Goal: Check status: Check status

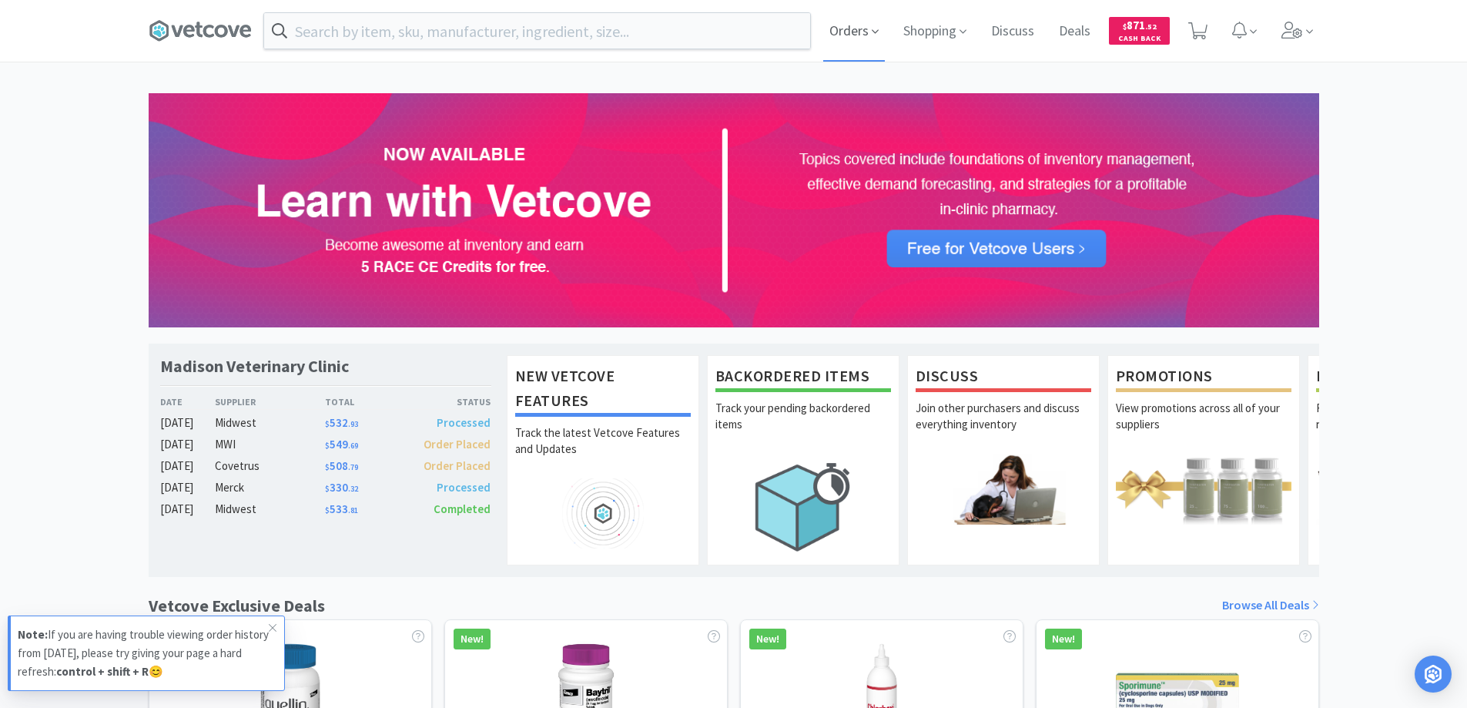
click at [846, 30] on span "Orders" at bounding box center [854, 31] width 62 height 62
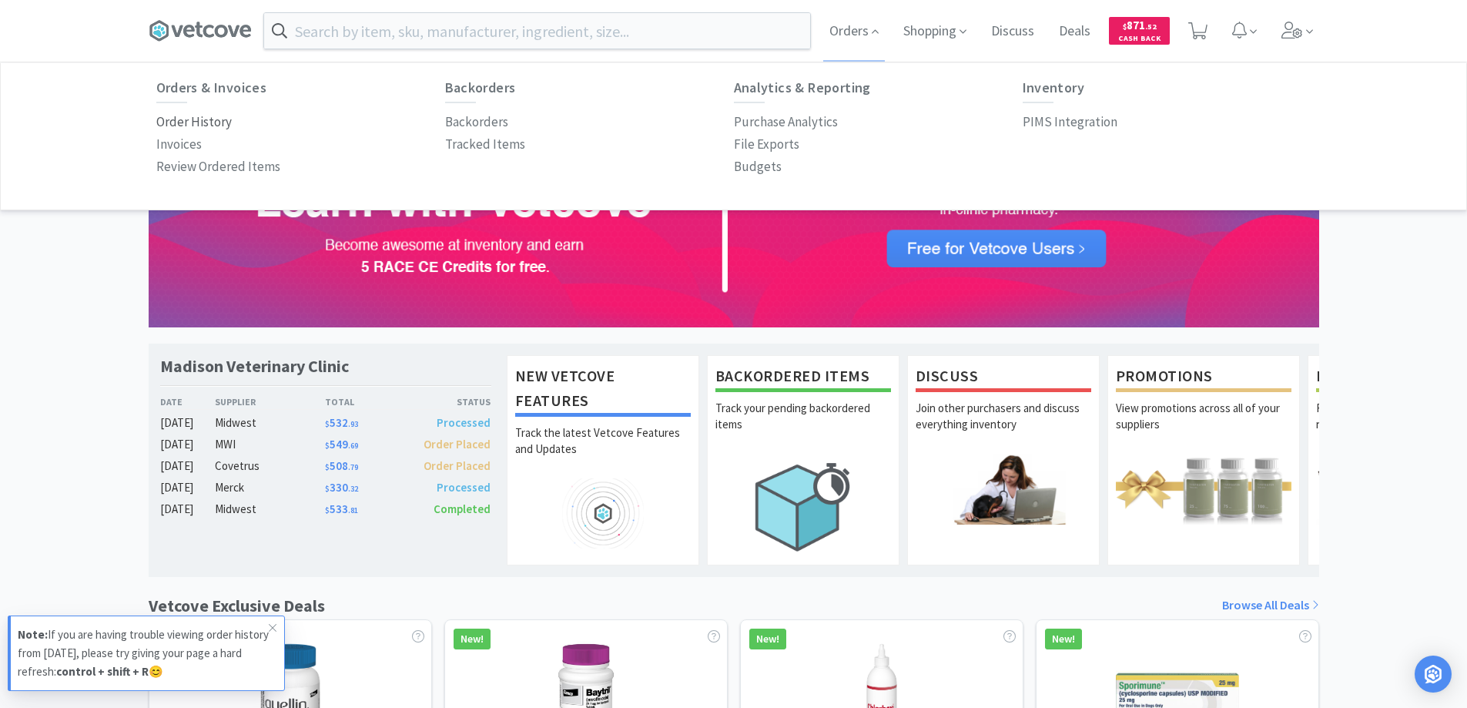
click at [208, 120] on p "Order History" at bounding box center [193, 122] width 75 height 21
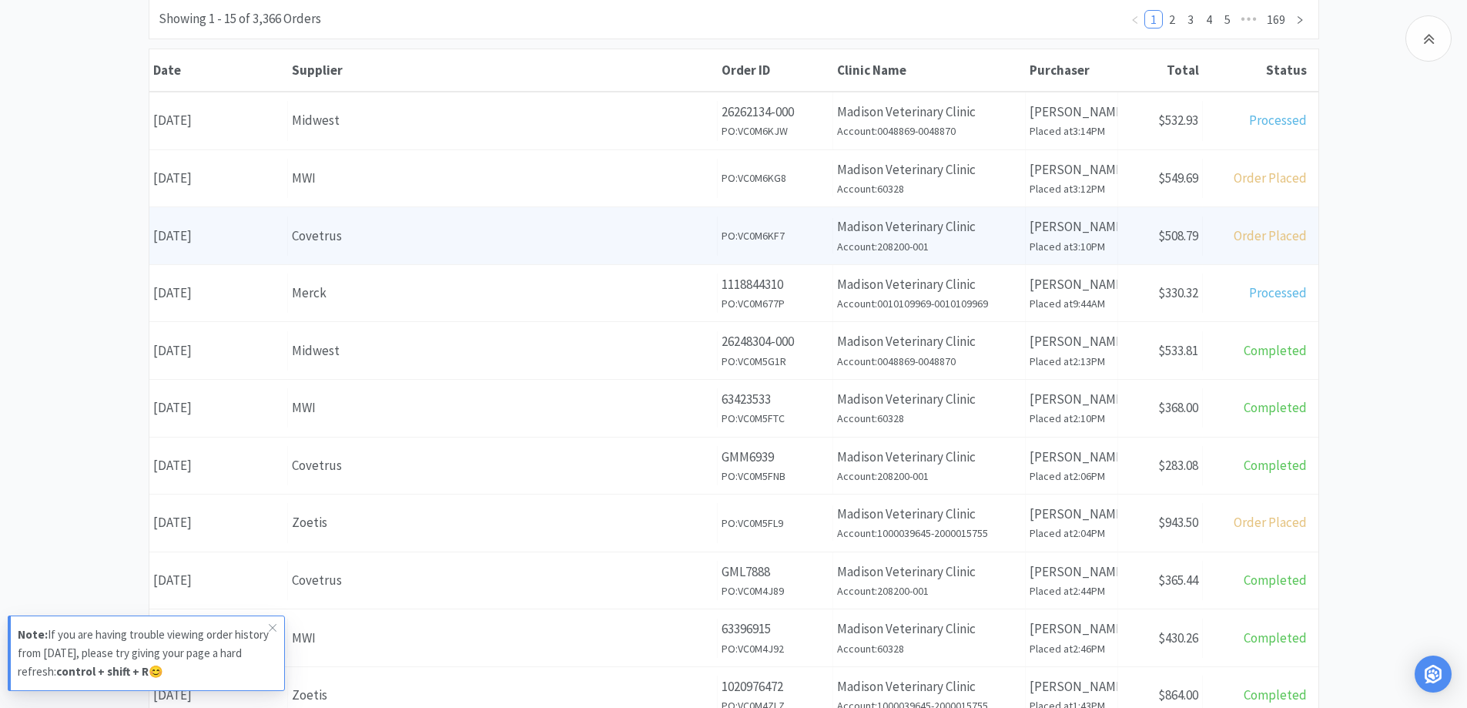
scroll to position [231, 0]
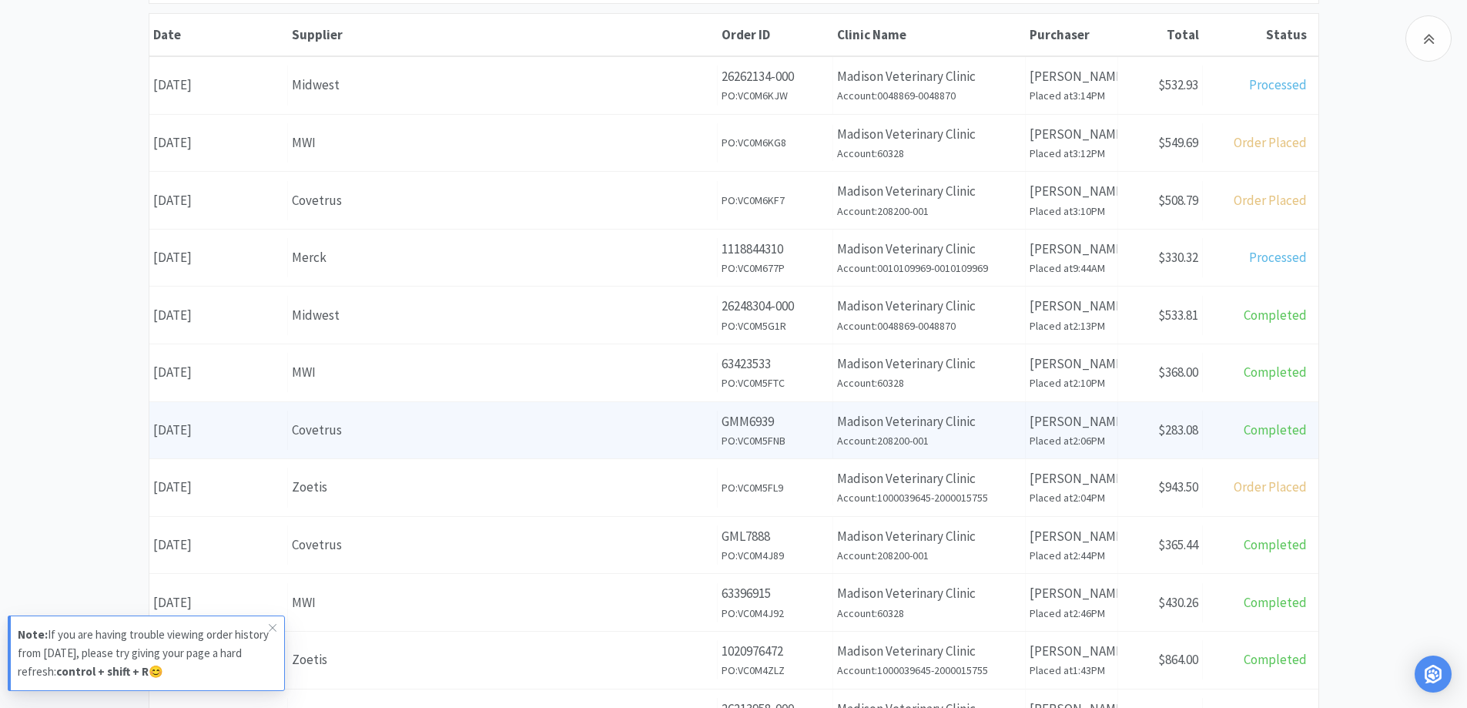
click at [402, 432] on div "Covetrus" at bounding box center [502, 430] width 421 height 21
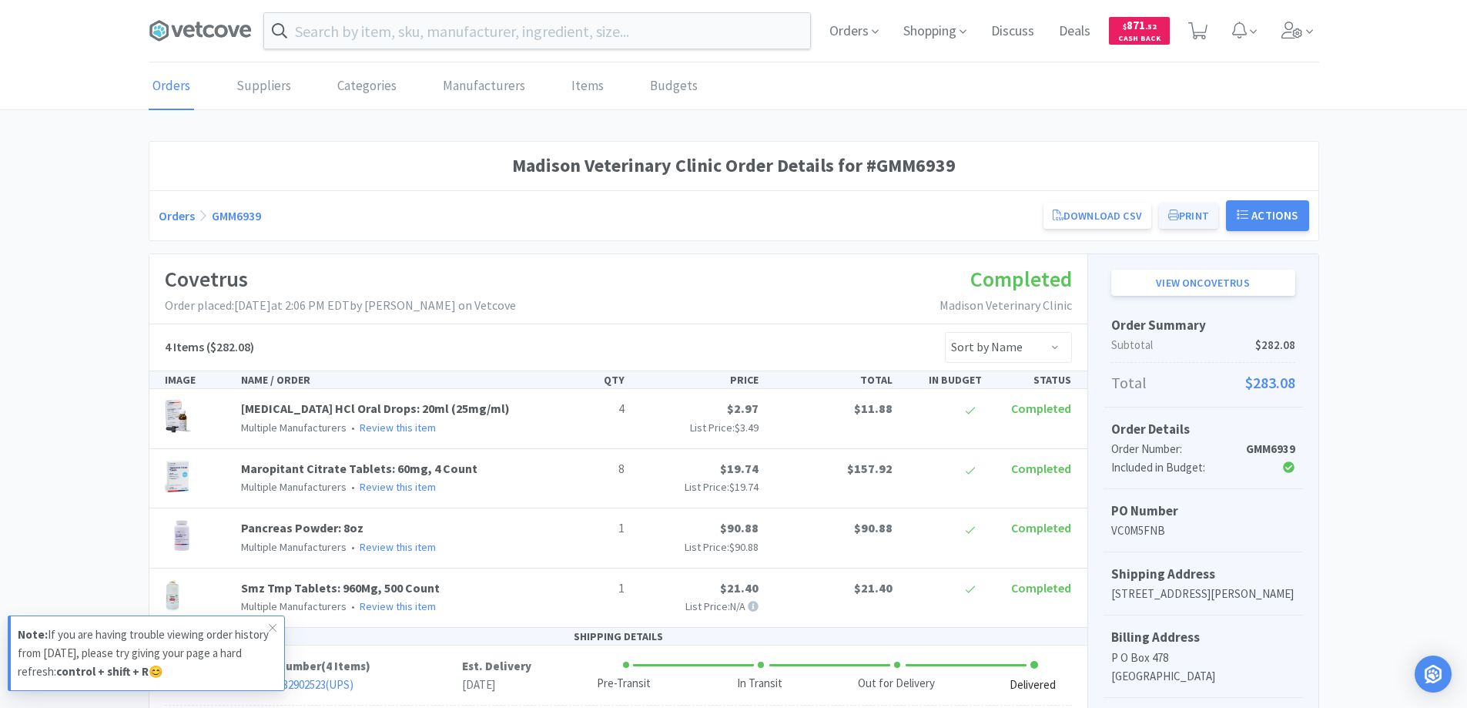
click at [1194, 216] on button "Print" at bounding box center [1188, 216] width 59 height 26
click at [843, 29] on span "Orders" at bounding box center [854, 31] width 62 height 62
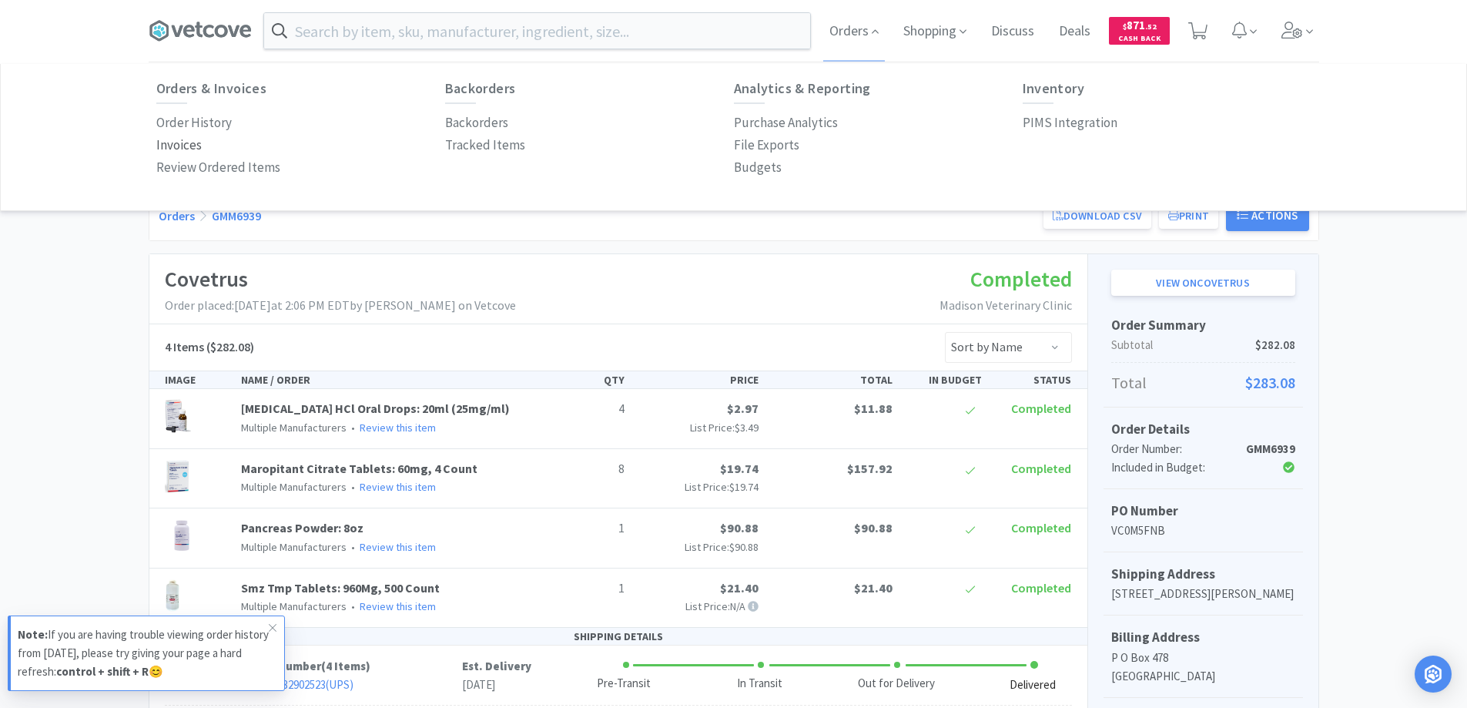
click at [168, 143] on p "Invoices" at bounding box center [178, 145] width 45 height 21
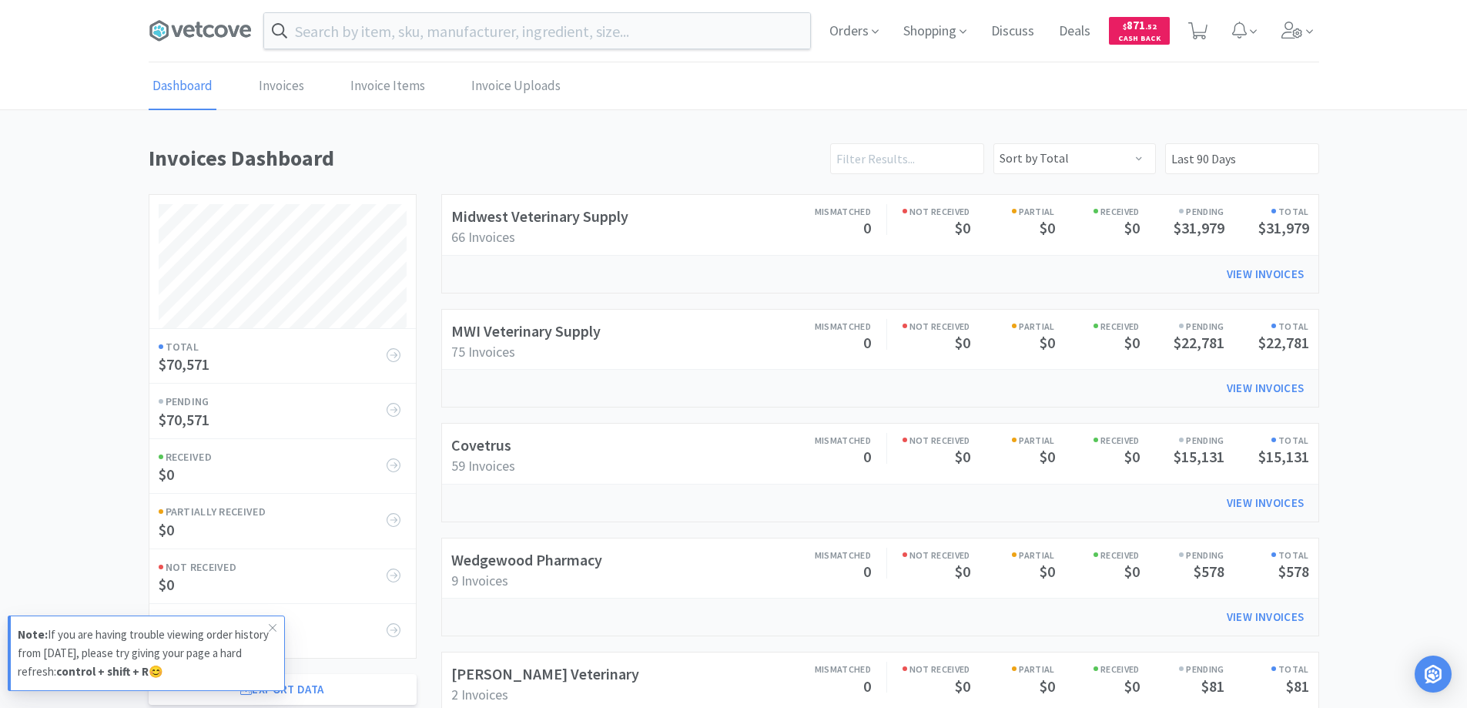
scroll to position [740, 1171]
click at [285, 85] on link "Invoices" at bounding box center [281, 86] width 53 height 47
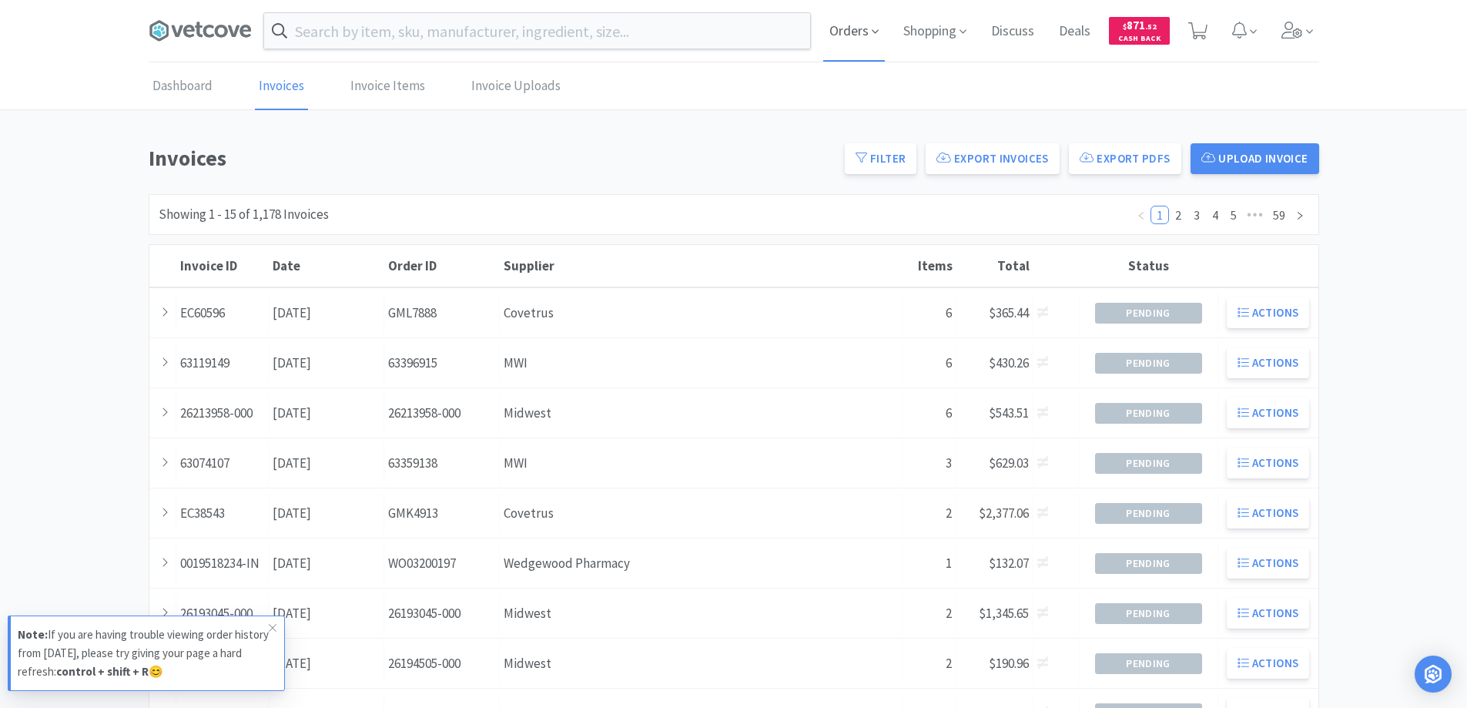
click at [848, 27] on span "Orders" at bounding box center [854, 31] width 62 height 62
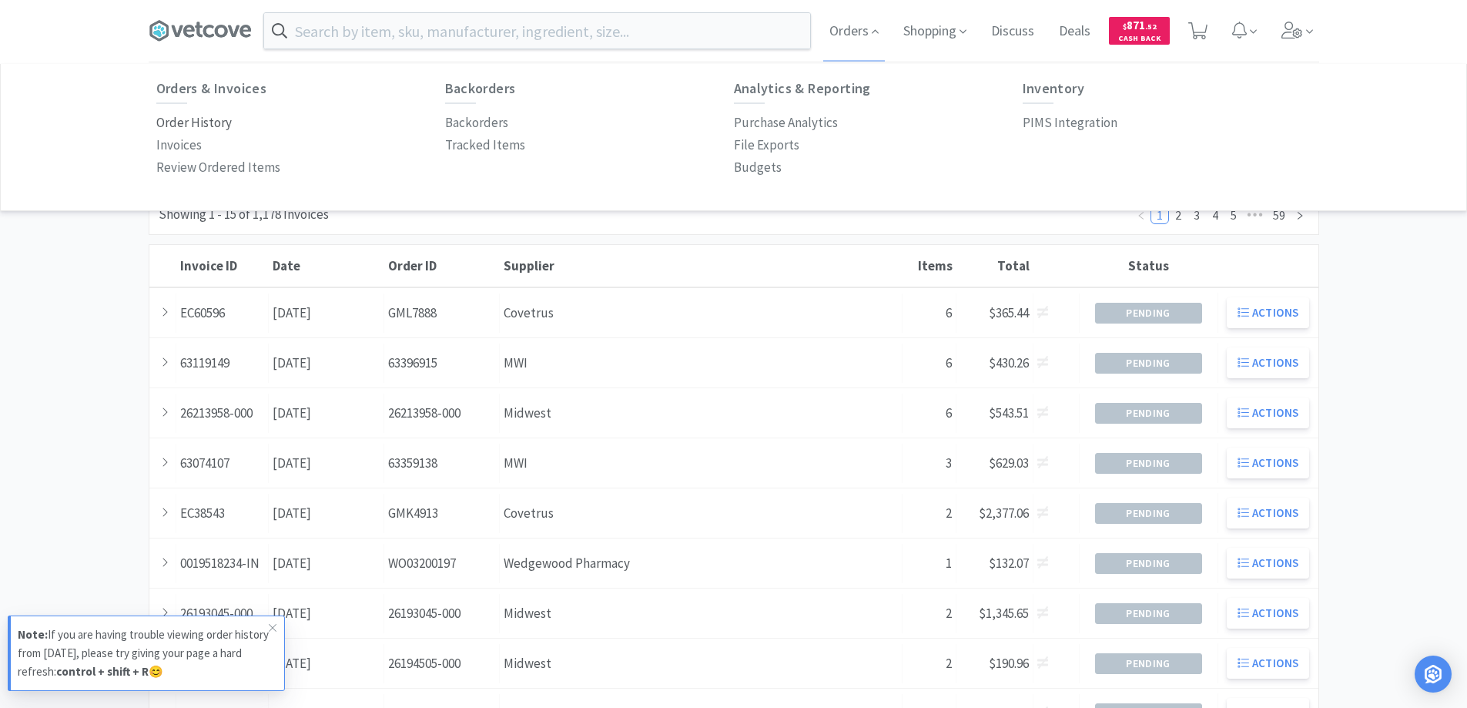
click at [173, 121] on p "Order History" at bounding box center [193, 122] width 75 height 21
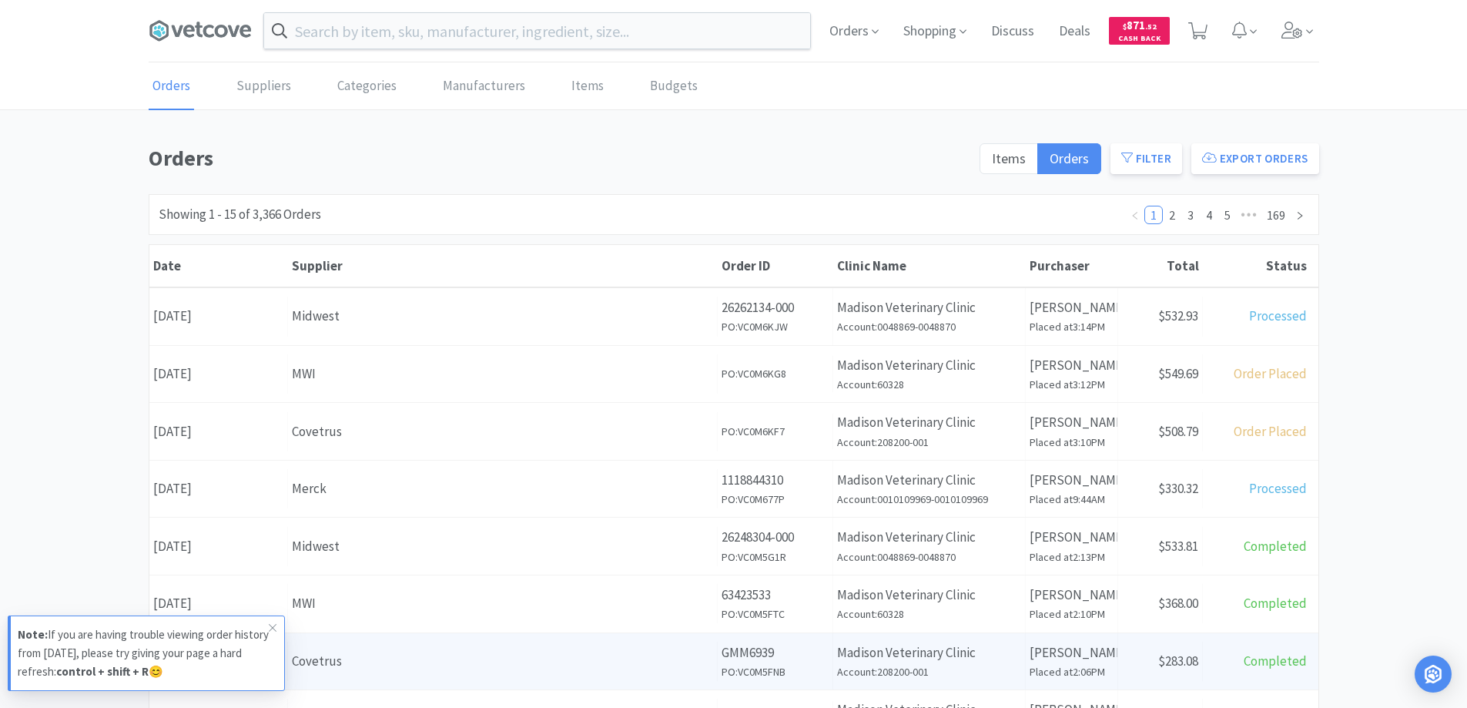
click at [465, 663] on div "Covetrus" at bounding box center [502, 661] width 421 height 21
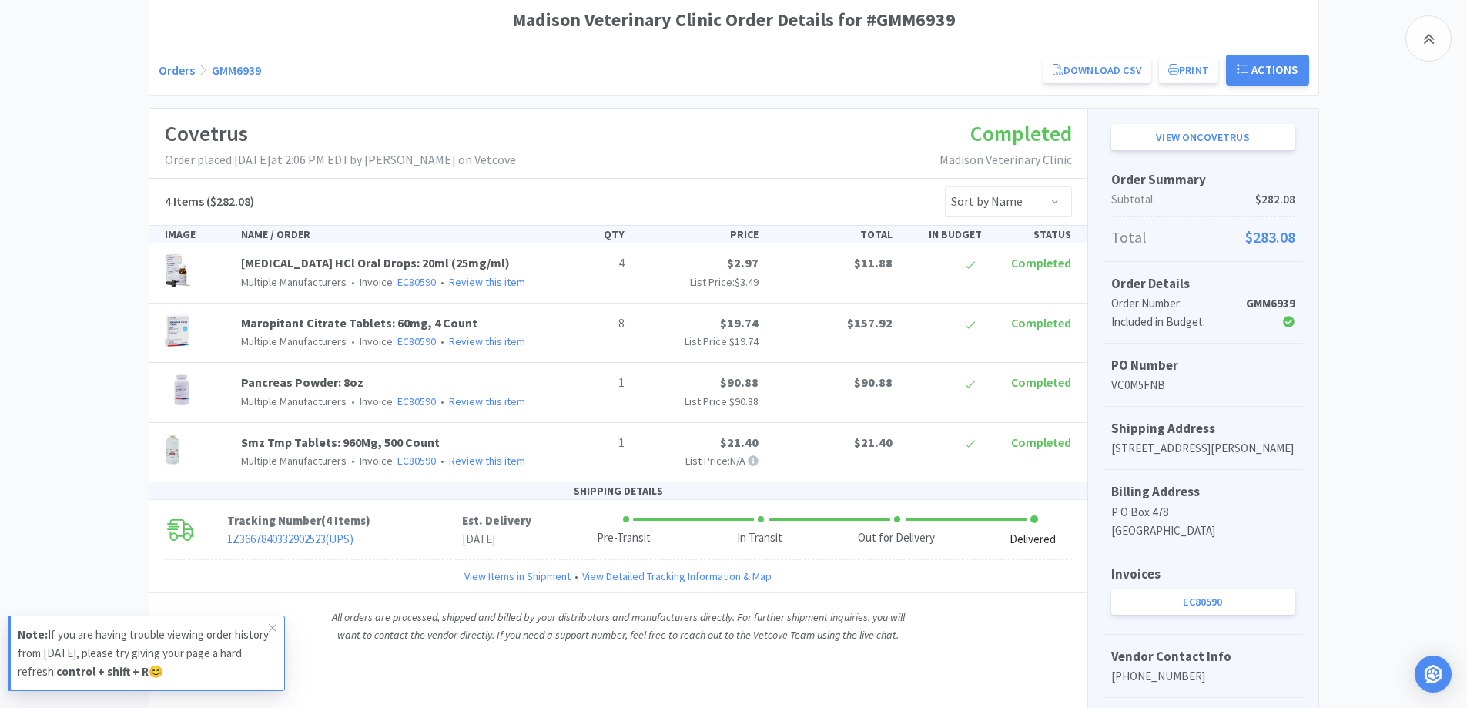
scroll to position [231, 0]
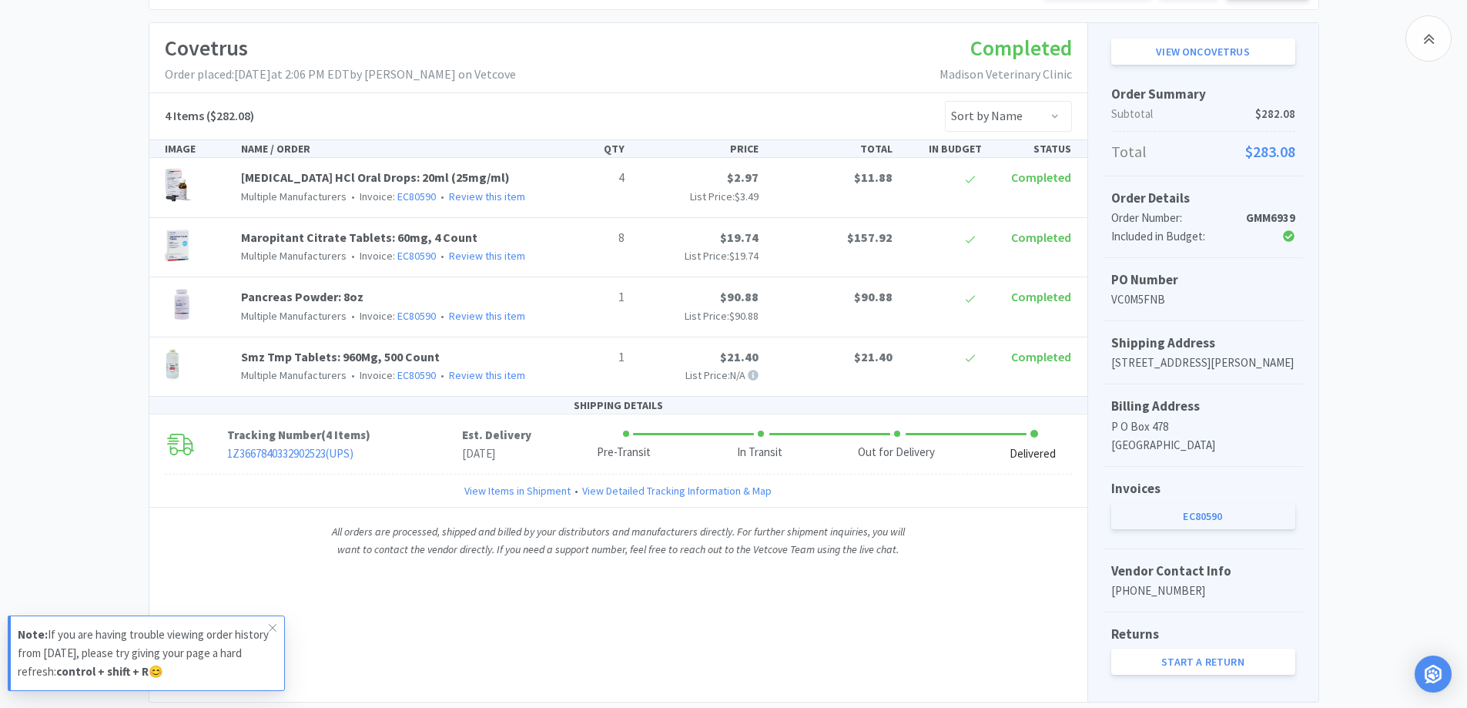
click at [1174, 529] on link "EC80590" at bounding box center [1203, 516] width 184 height 26
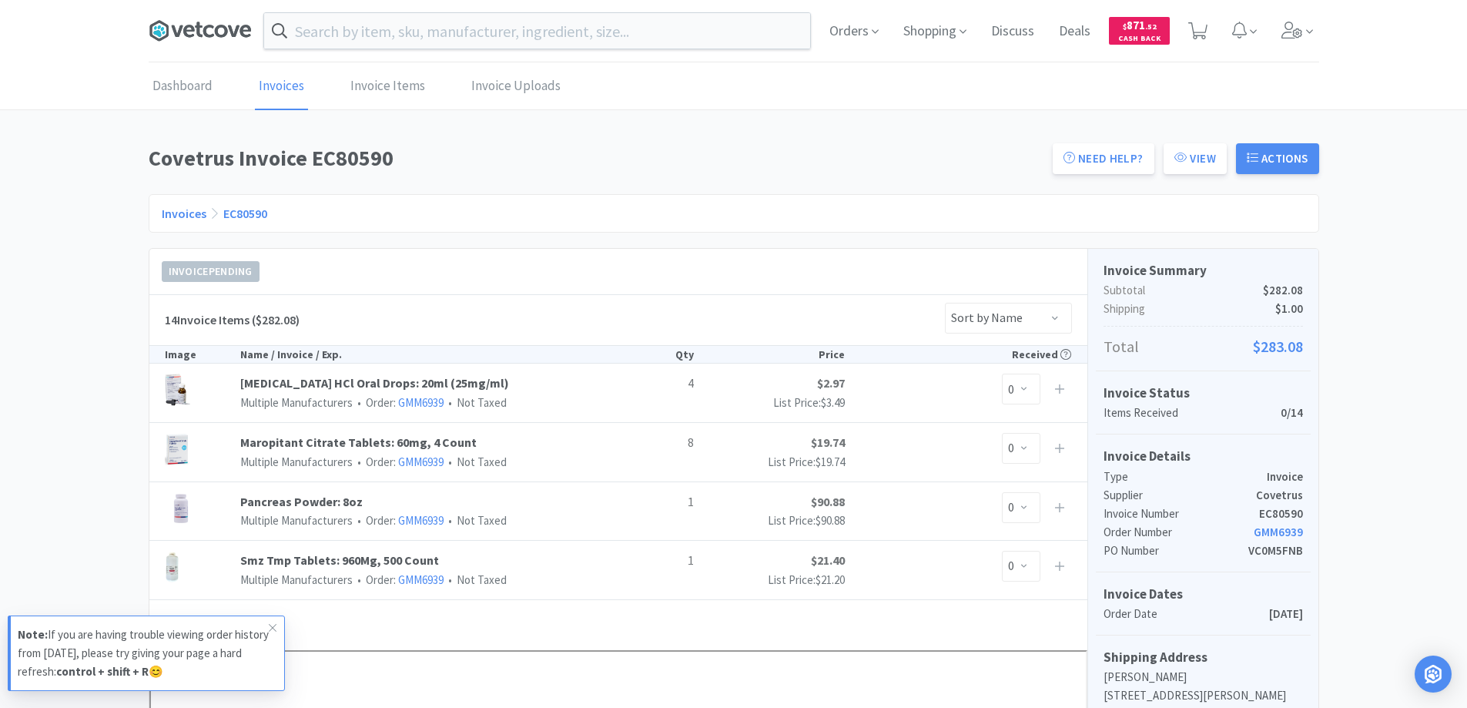
click at [186, 26] on icon at bounding box center [189, 31] width 12 height 12
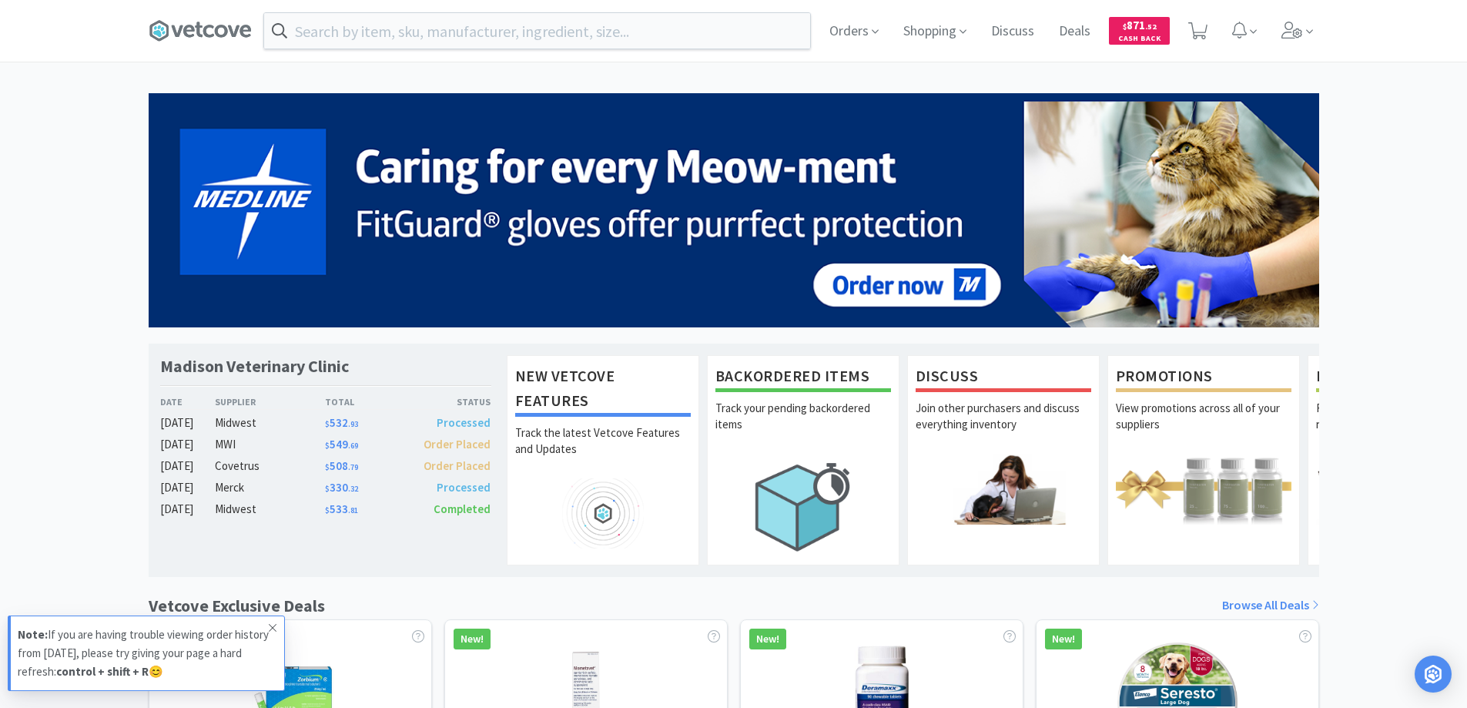
click at [273, 626] on icon at bounding box center [272, 627] width 9 height 12
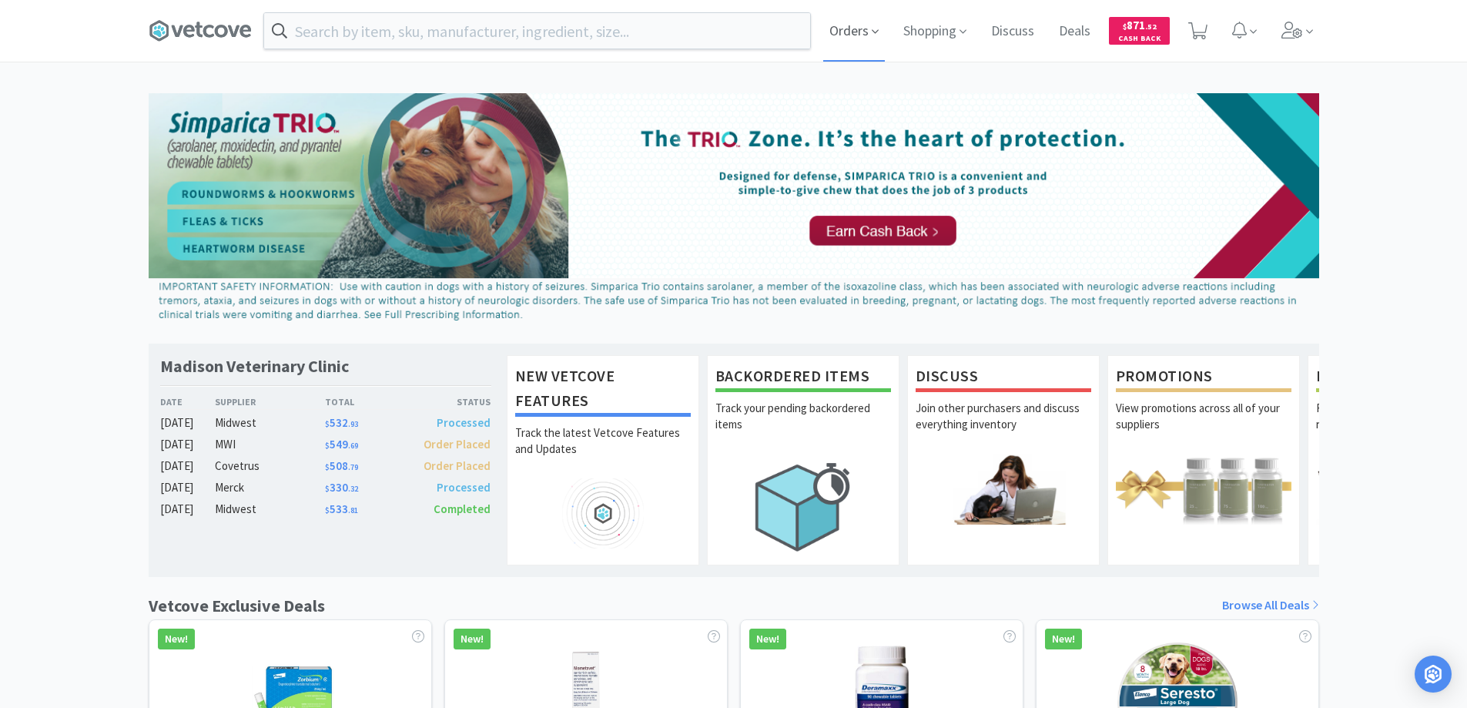
click at [852, 30] on span "Orders" at bounding box center [854, 31] width 62 height 62
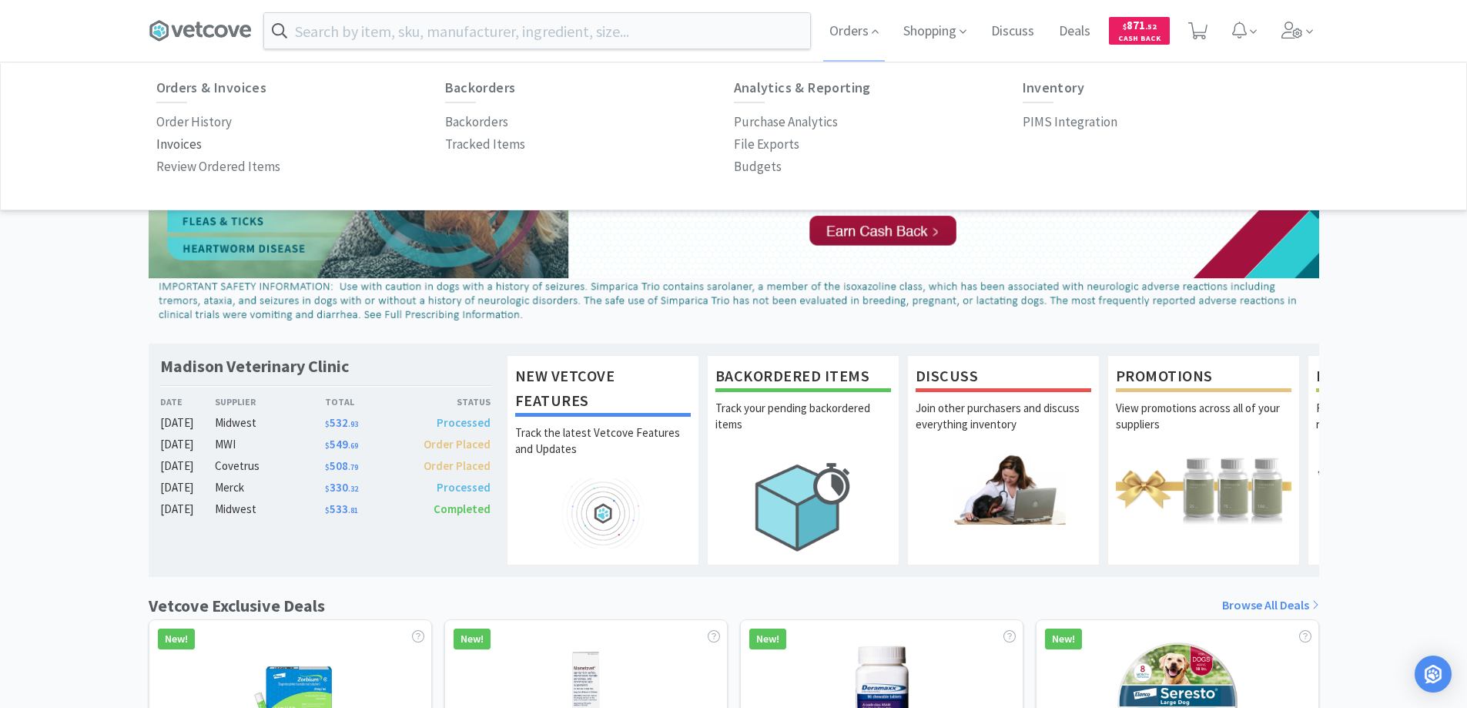
click at [179, 144] on p "Invoices" at bounding box center [178, 144] width 45 height 21
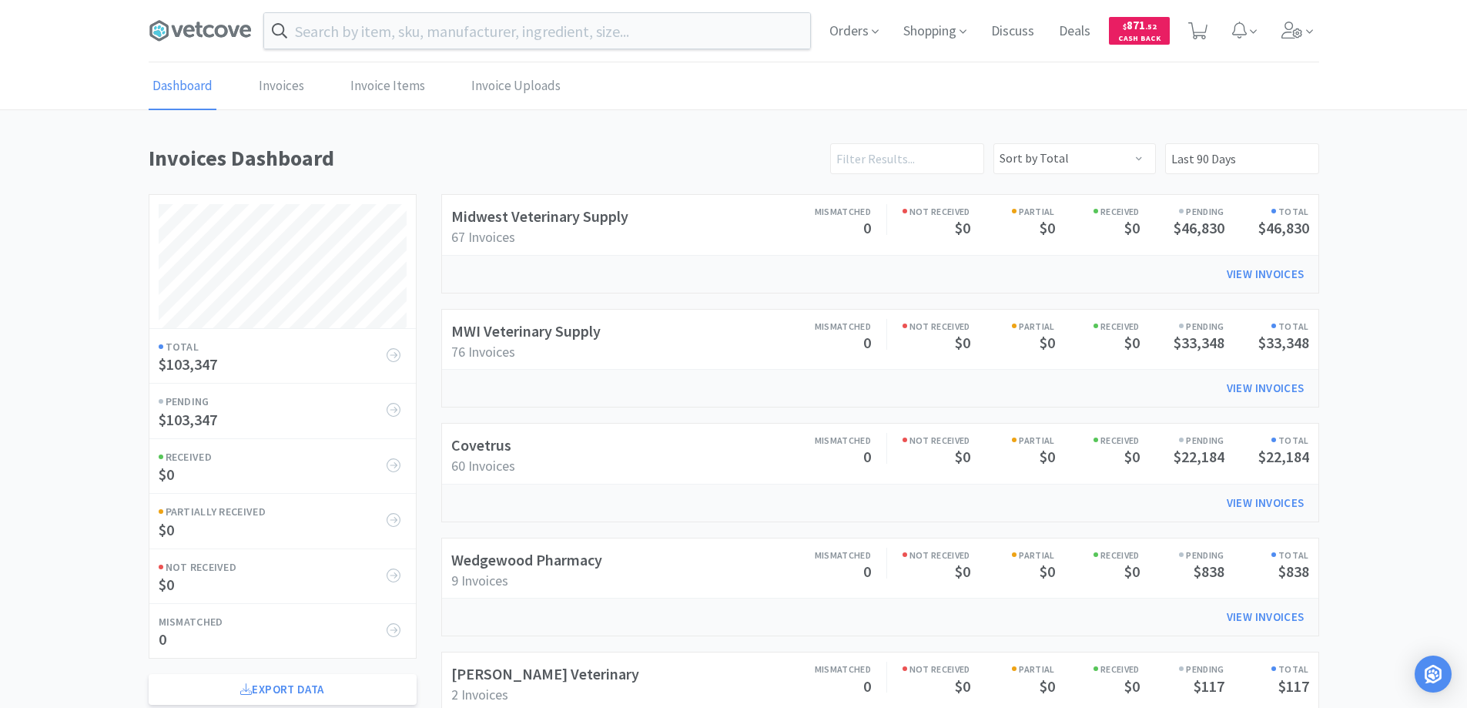
scroll to position [740, 1171]
click at [276, 87] on link "Invoices" at bounding box center [281, 86] width 53 height 47
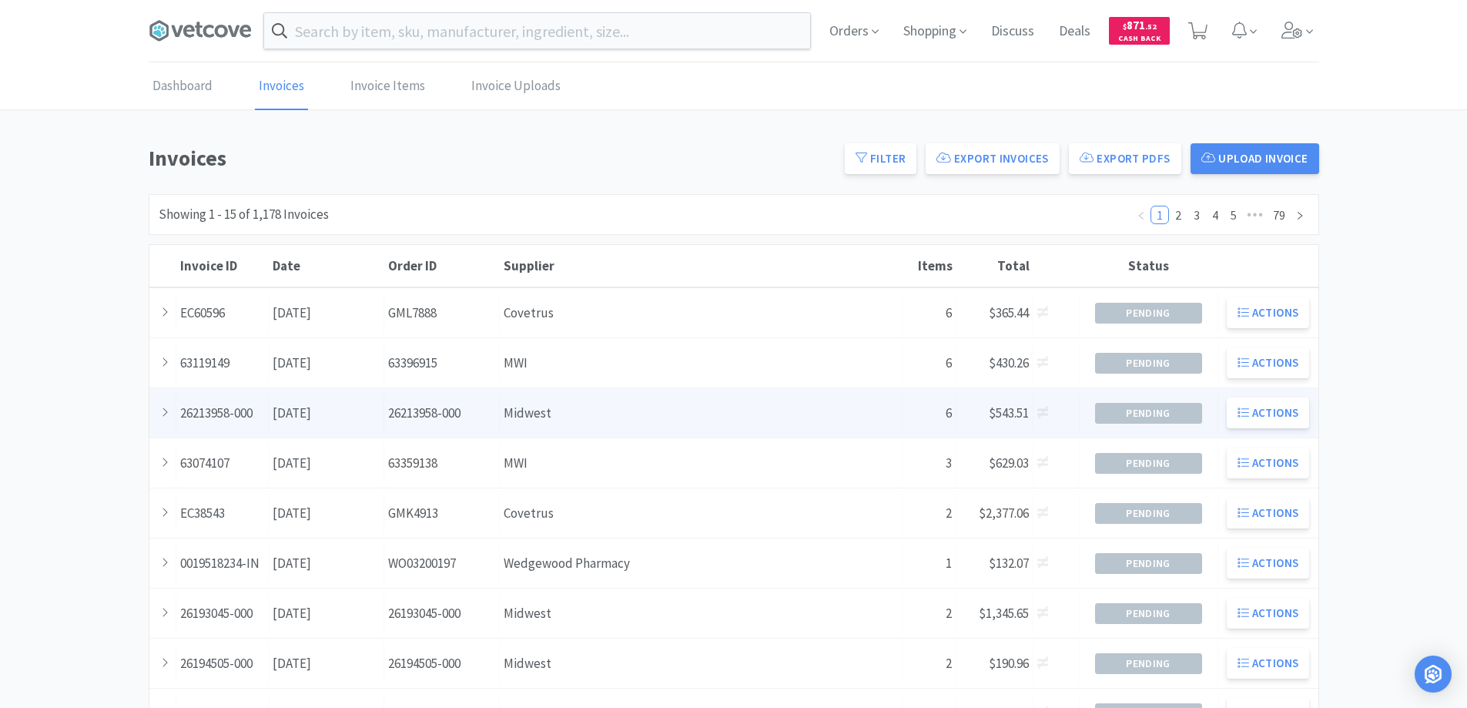
click at [521, 409] on div "Supplier Midwest" at bounding box center [701, 413] width 403 height 39
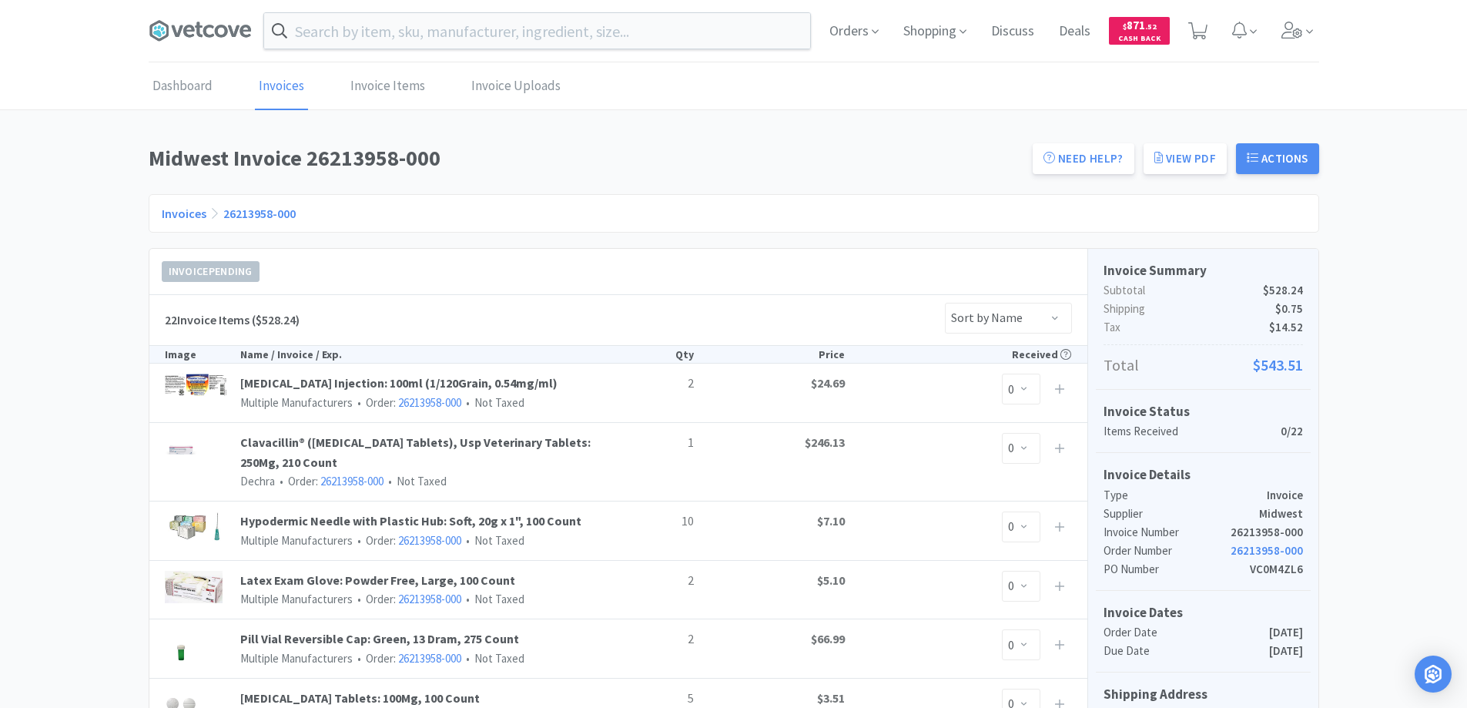
click at [172, 211] on link "Invoices" at bounding box center [184, 213] width 45 height 15
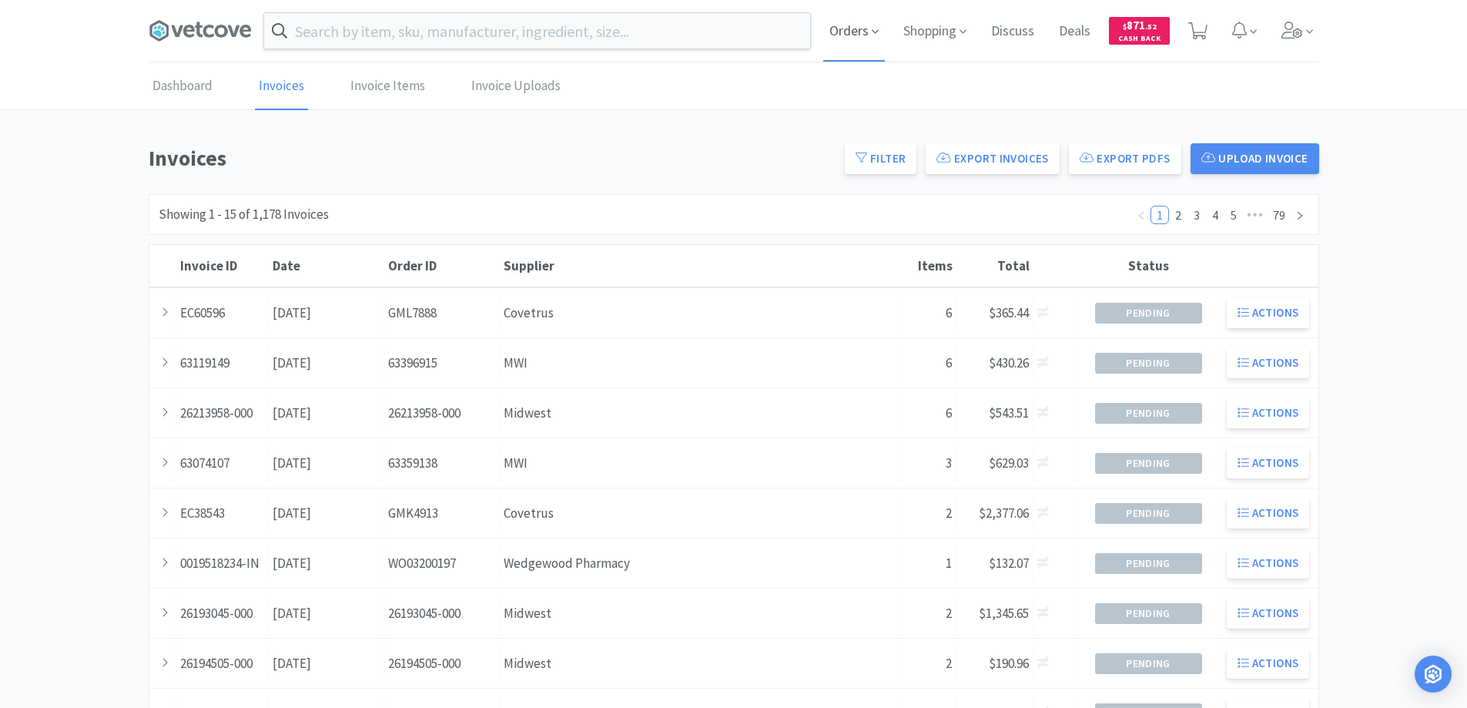
click at [850, 32] on span "Orders" at bounding box center [854, 31] width 62 height 62
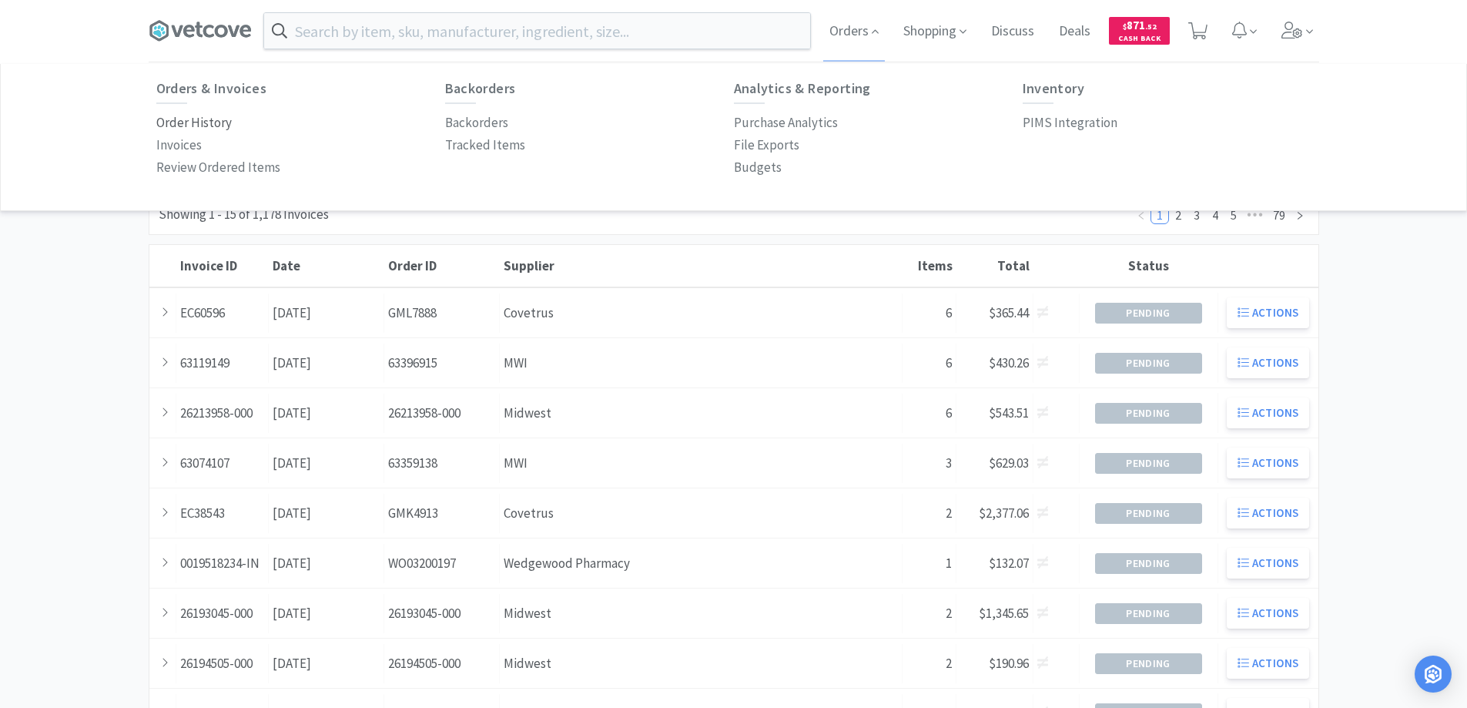
click at [211, 124] on p "Order History" at bounding box center [193, 122] width 75 height 21
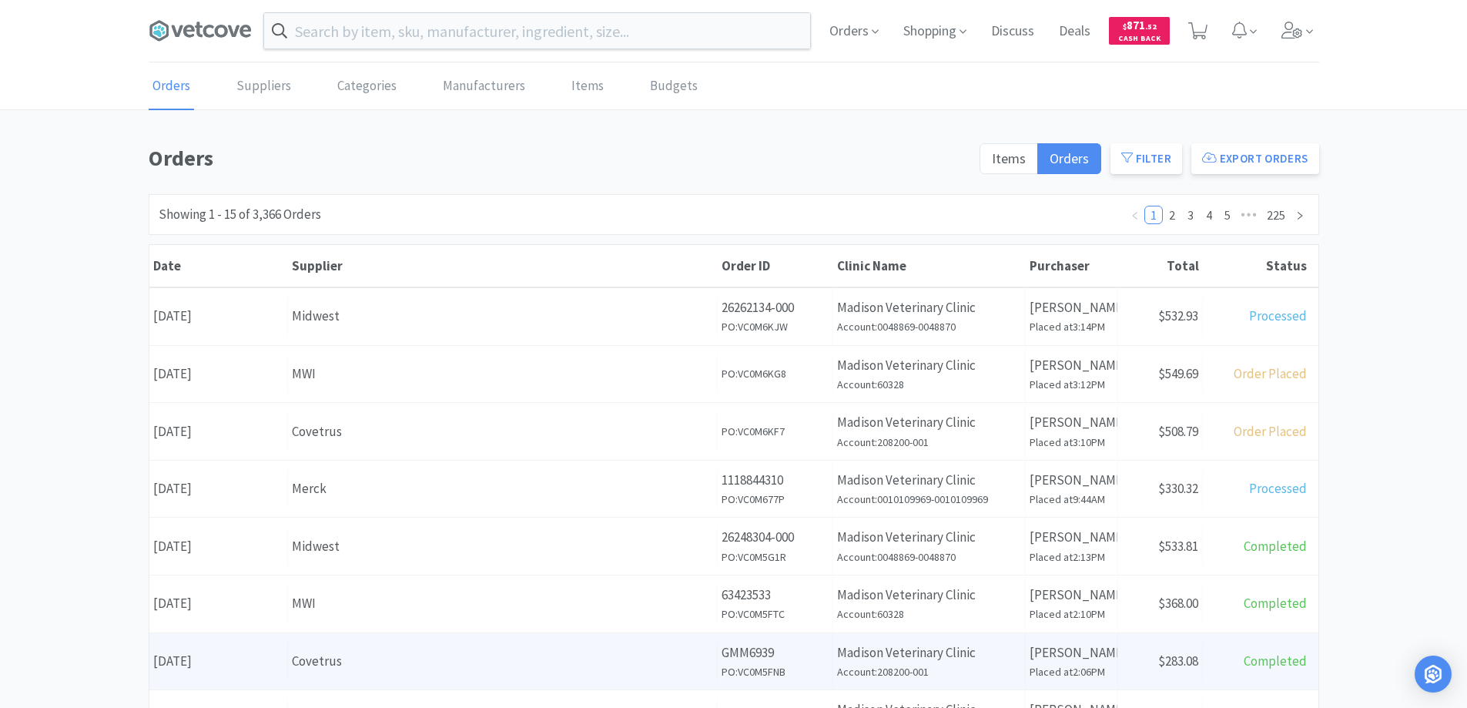
click at [440, 669] on div "Covetrus" at bounding box center [502, 661] width 421 height 21
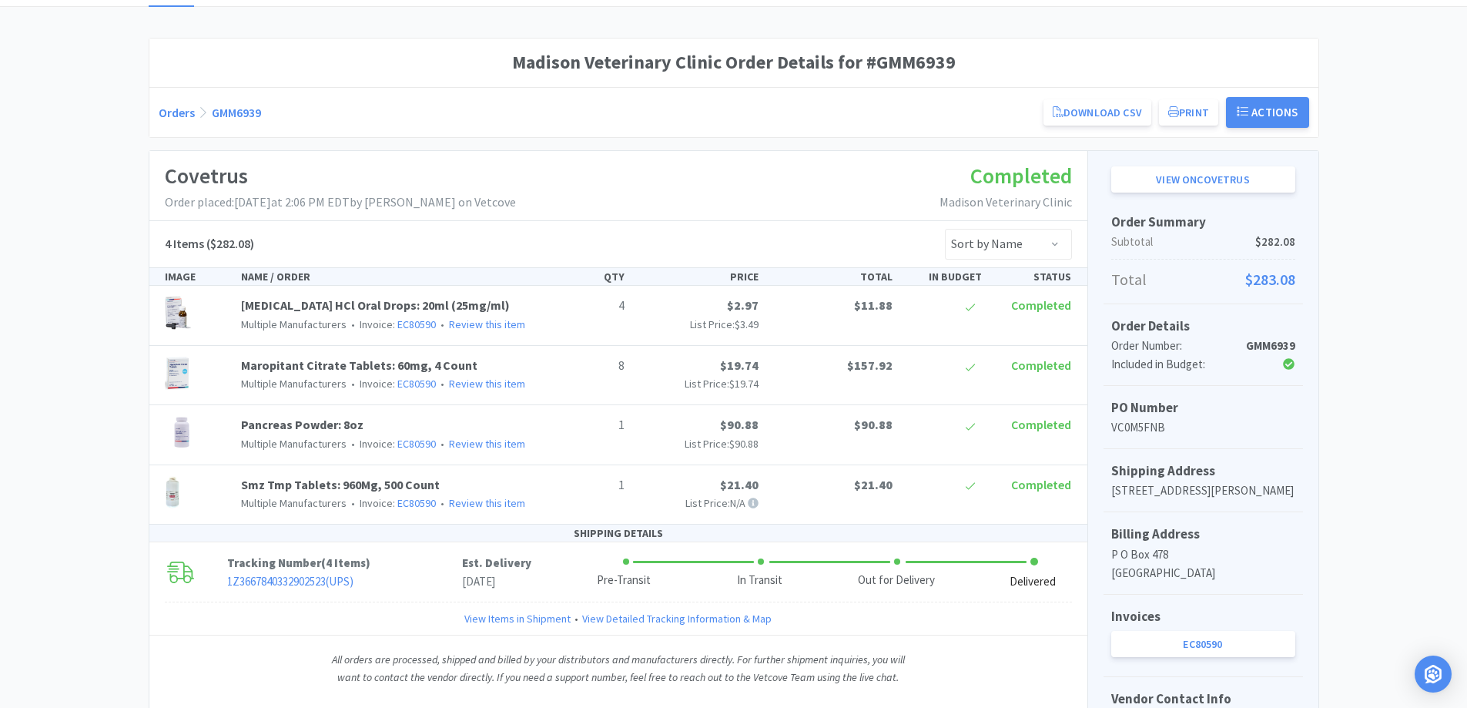
scroll to position [231, 0]
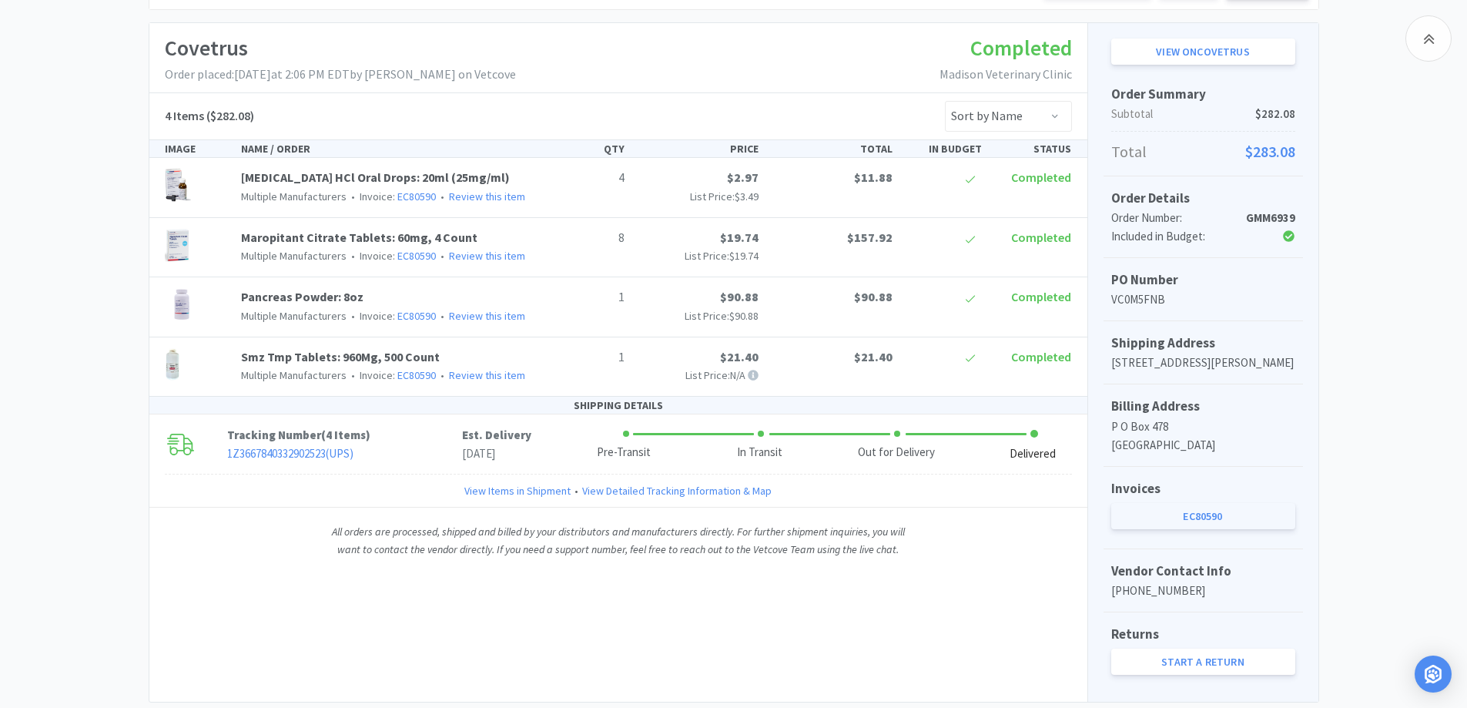
click at [1189, 529] on link "EC80590" at bounding box center [1203, 516] width 184 height 26
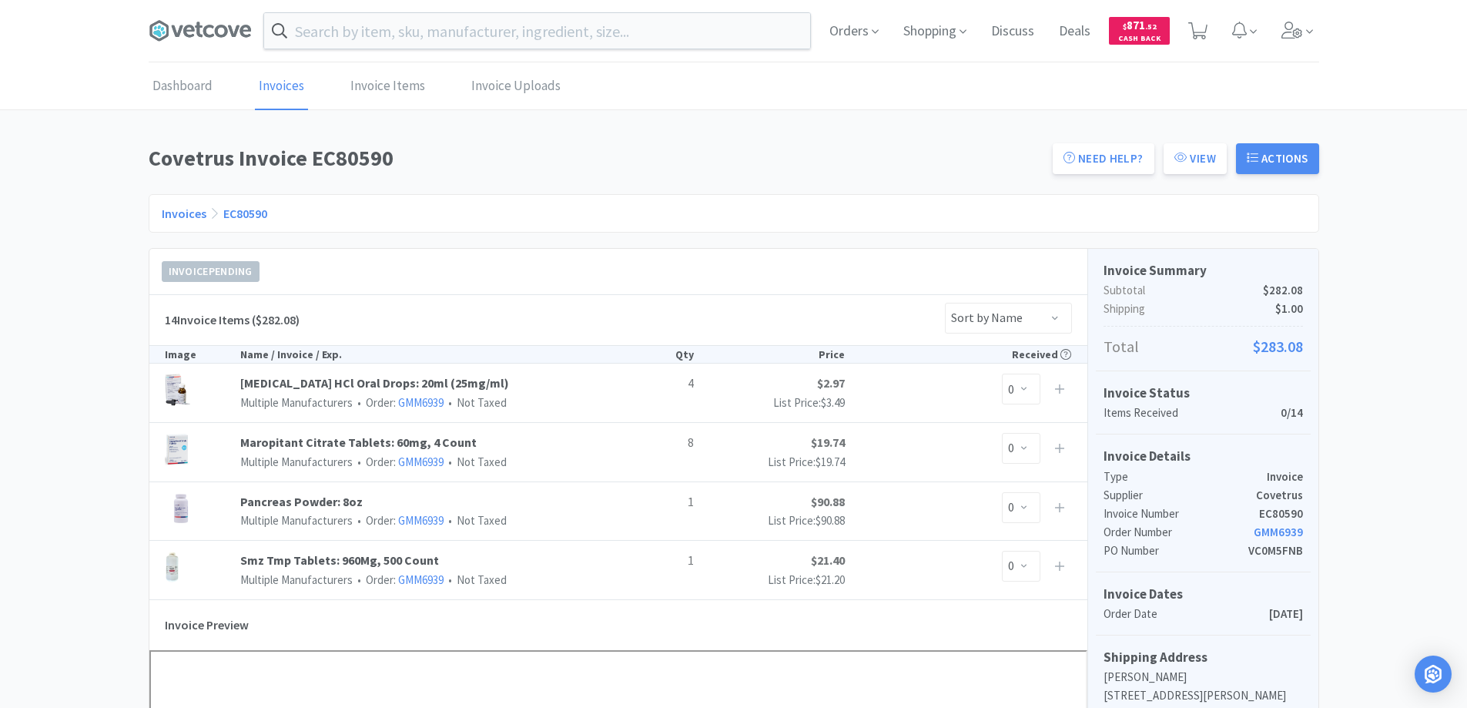
click at [189, 211] on link "Invoices" at bounding box center [184, 213] width 45 height 15
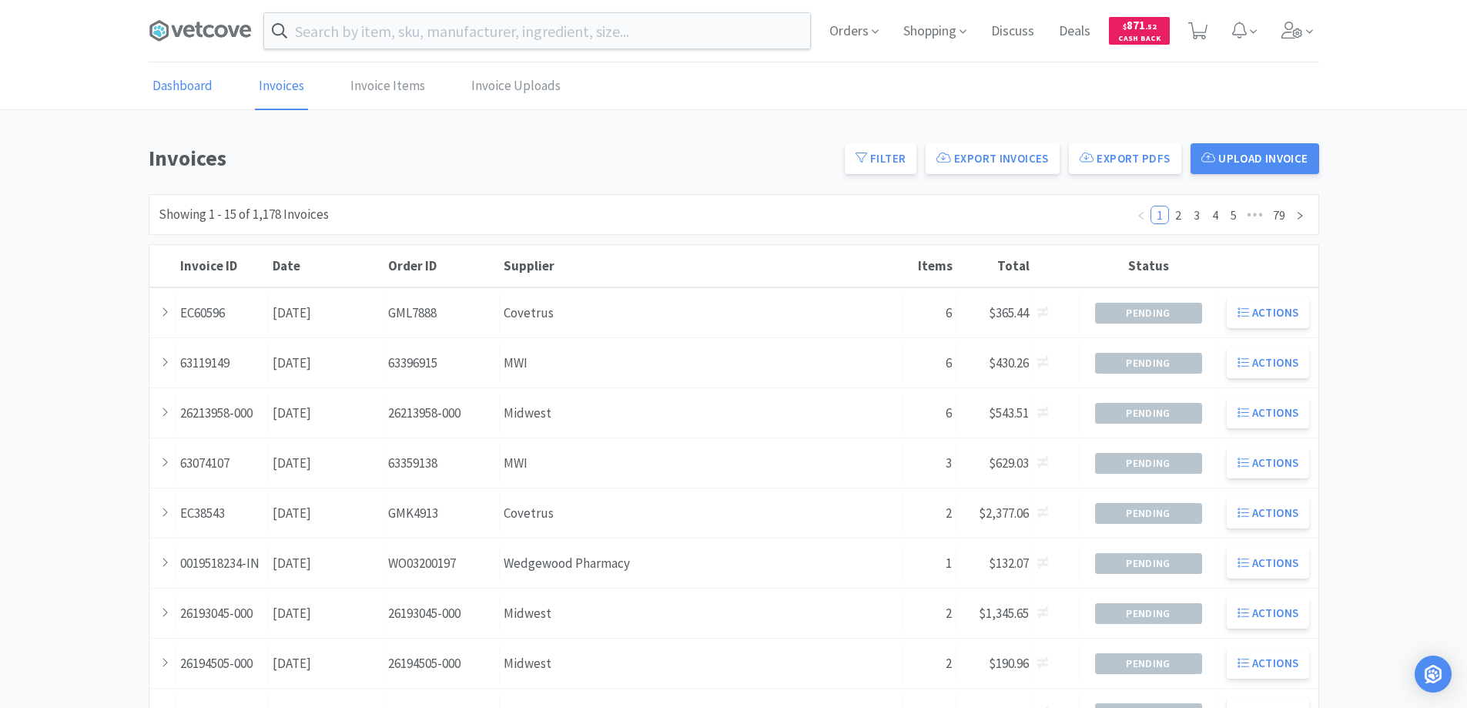
click at [174, 87] on link "Dashboard" at bounding box center [183, 86] width 68 height 47
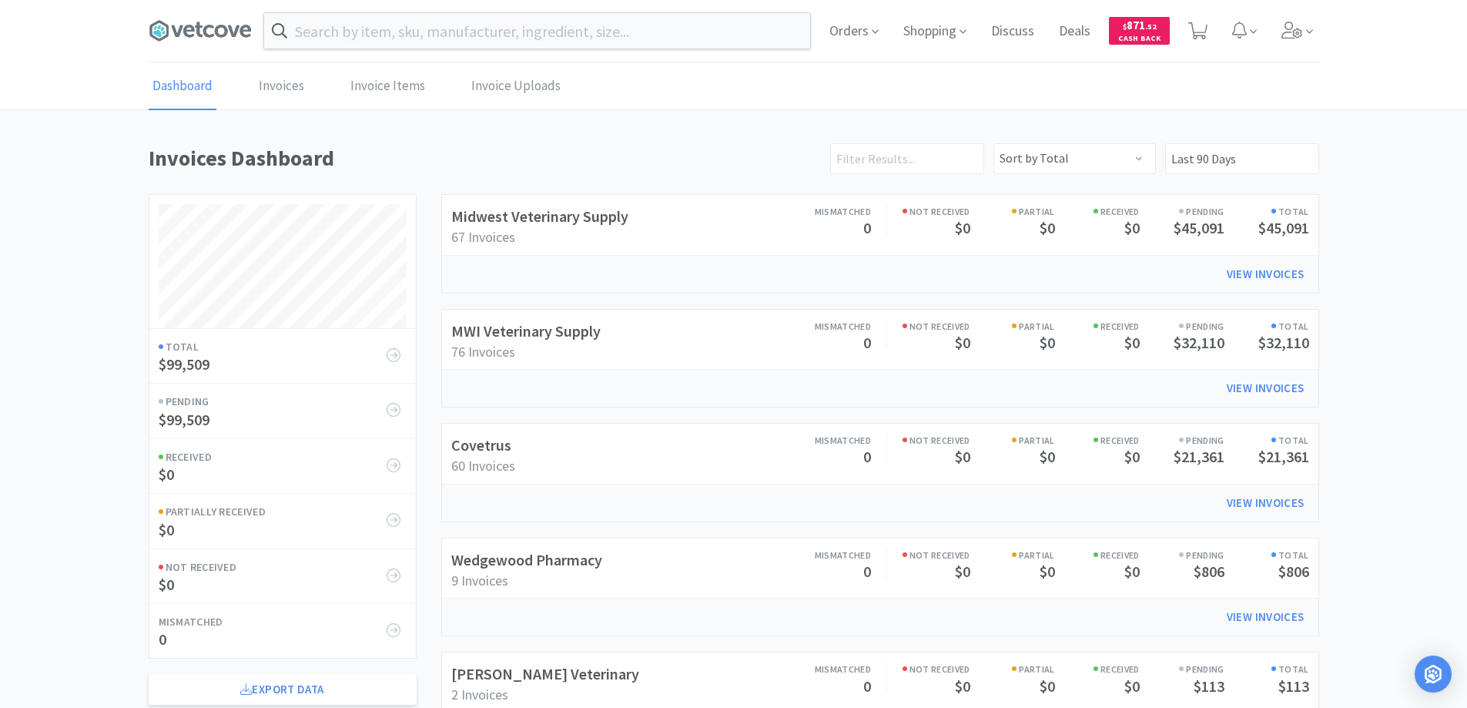
scroll to position [740, 1171]
click at [851, 29] on span "Orders" at bounding box center [854, 31] width 62 height 62
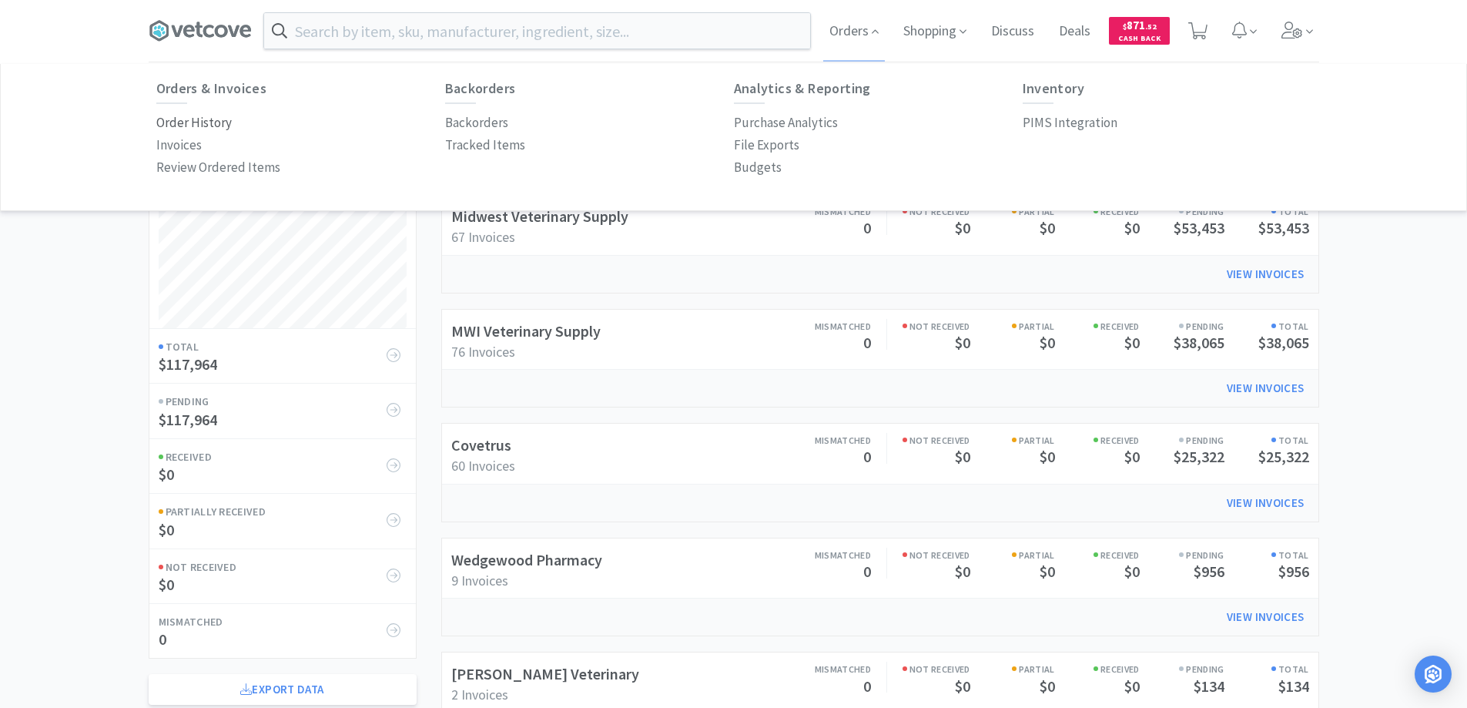
click at [216, 123] on p "Order History" at bounding box center [193, 122] width 75 height 21
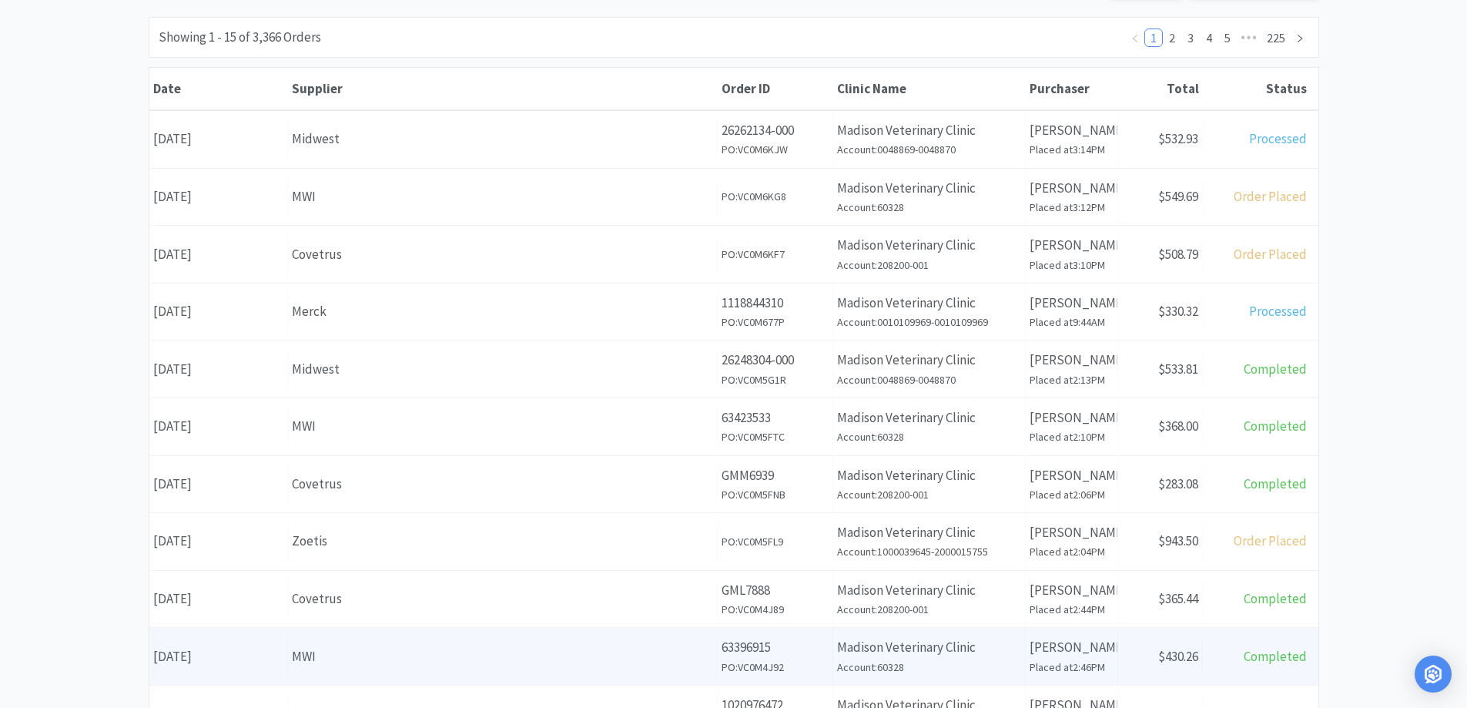
scroll to position [231, 0]
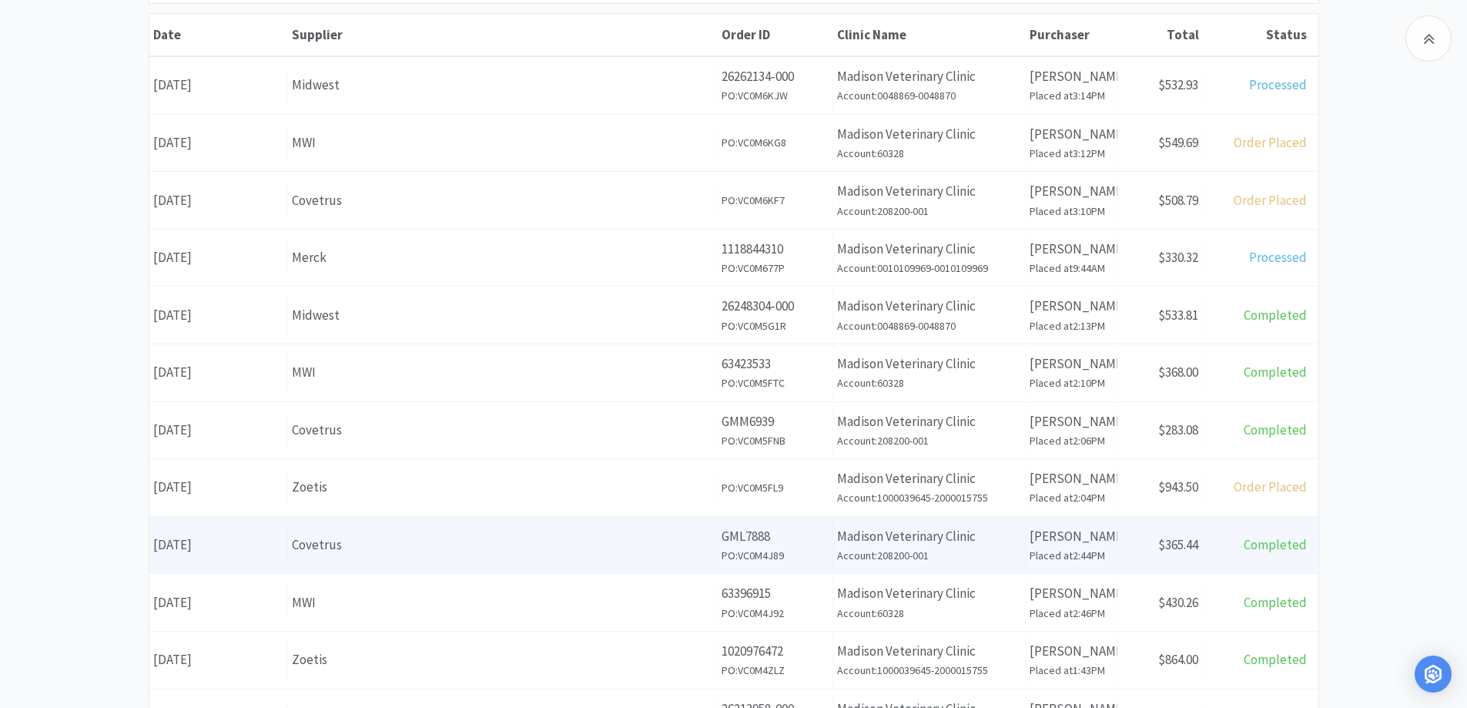
click at [412, 533] on div "Supplier Covetrus" at bounding box center [503, 544] width 430 height 39
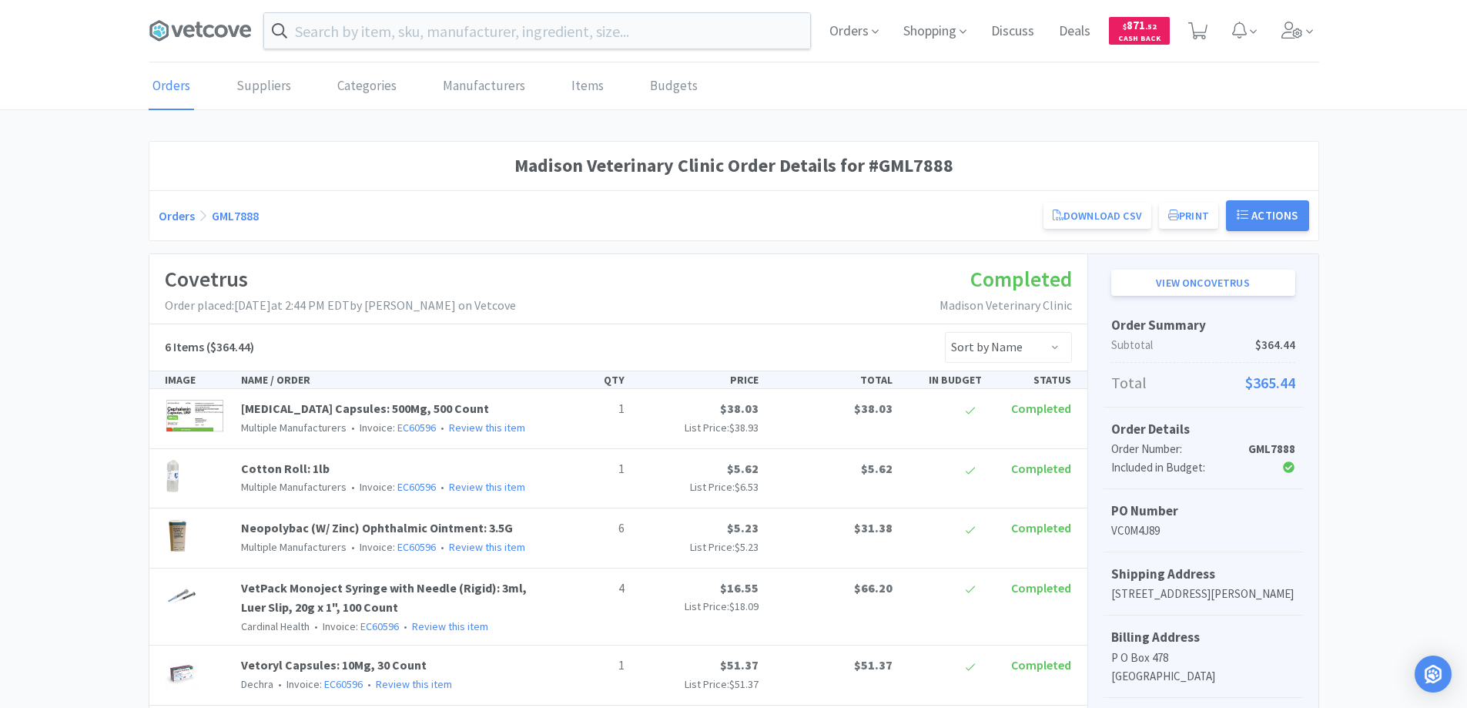
click at [172, 218] on link "Orders" at bounding box center [177, 215] width 36 height 15
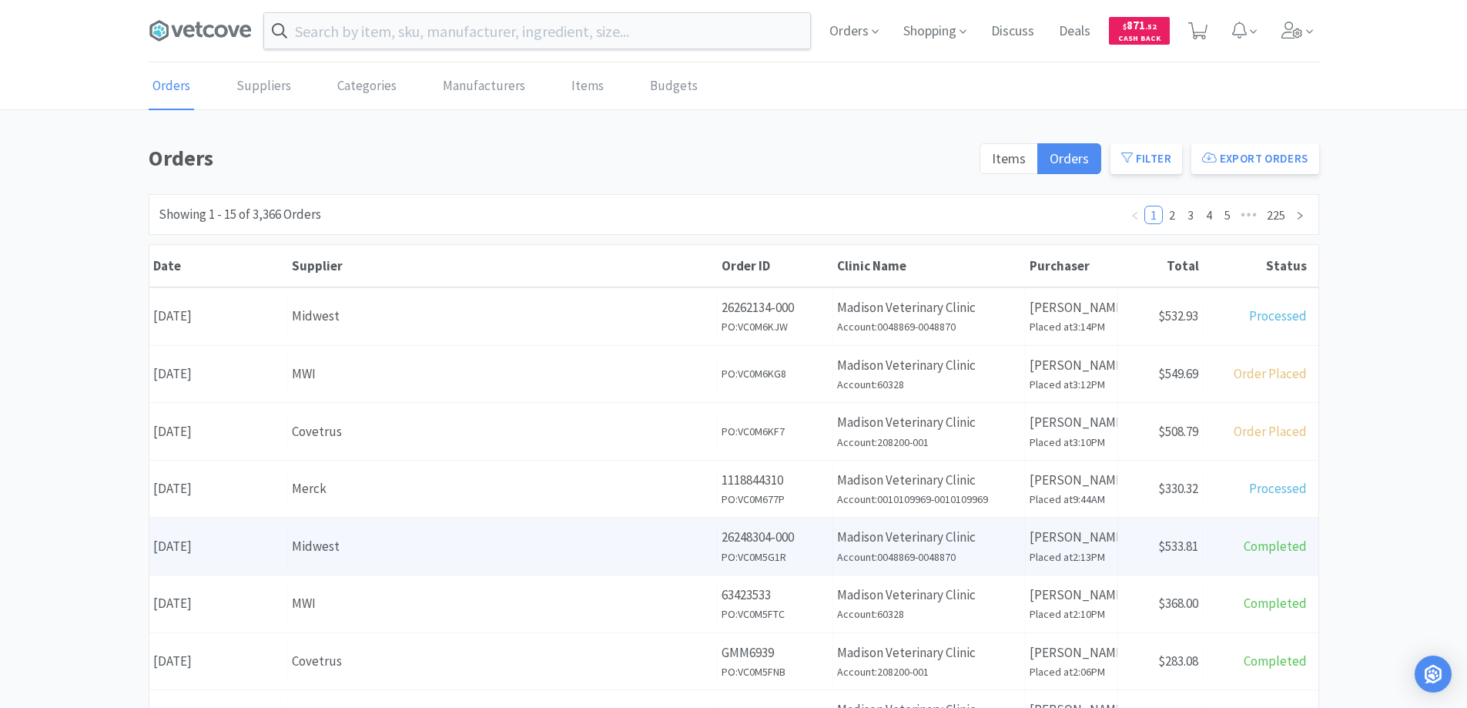
click at [388, 548] on div "Midwest" at bounding box center [502, 546] width 421 height 21
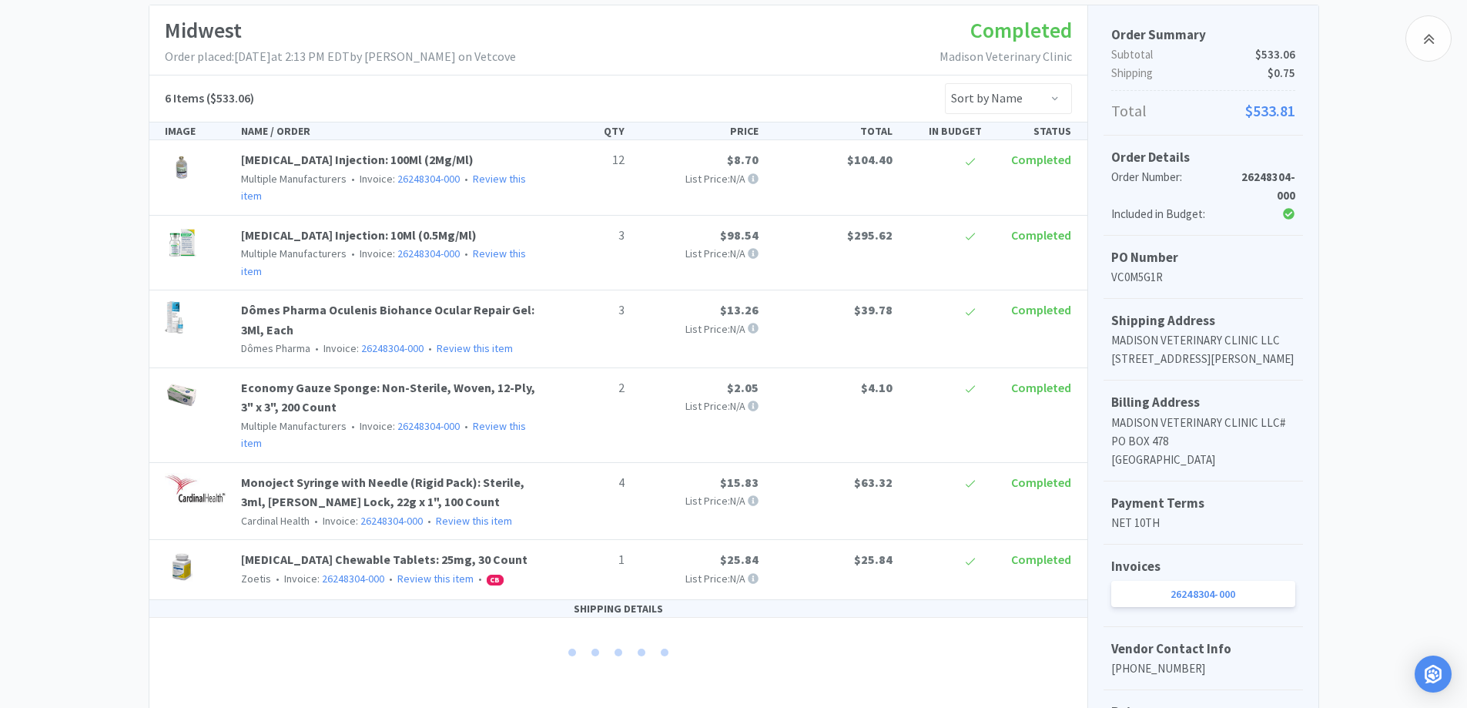
scroll to position [385, 0]
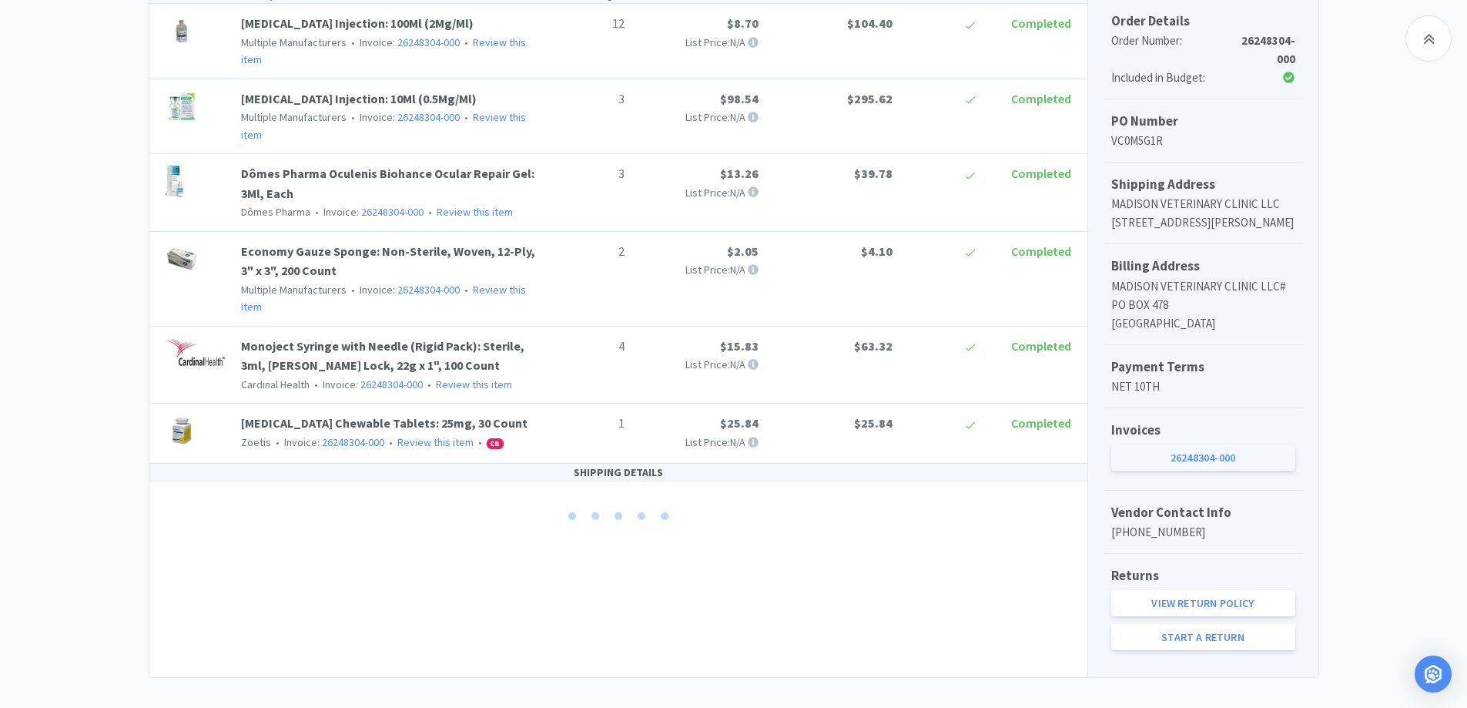
click at [1181, 471] on link "26248304-000" at bounding box center [1203, 457] width 184 height 26
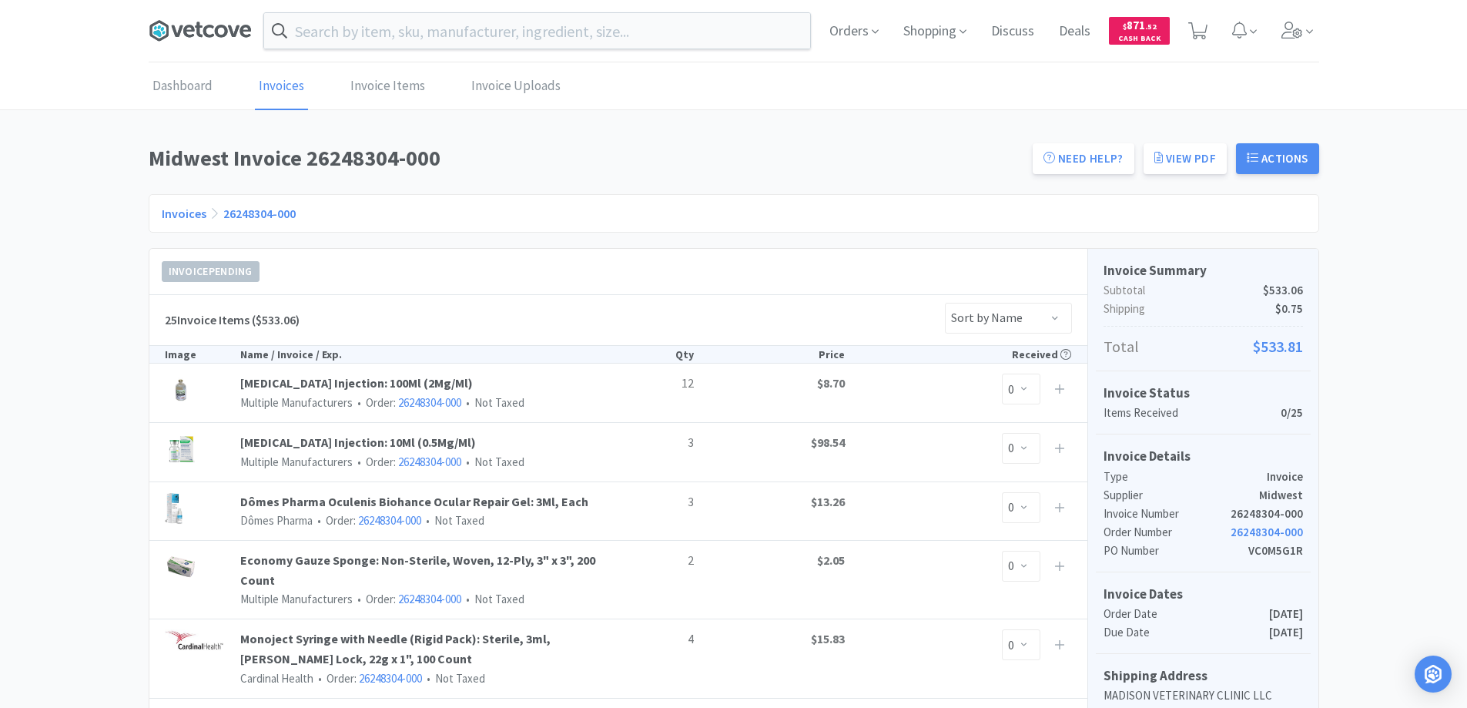
click at [194, 27] on icon at bounding box center [200, 30] width 103 height 23
